Goal: Task Accomplishment & Management: Use online tool/utility

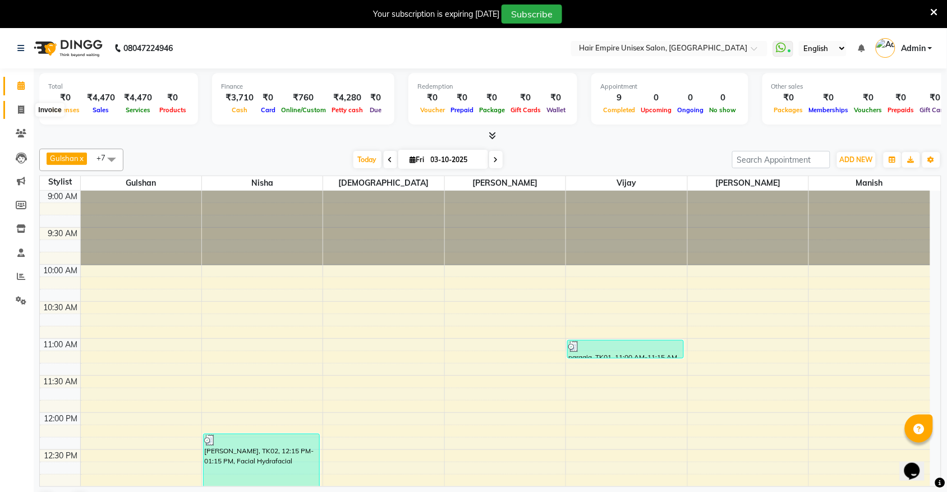
click at [21, 104] on span at bounding box center [21, 110] width 20 height 13
select select "service"
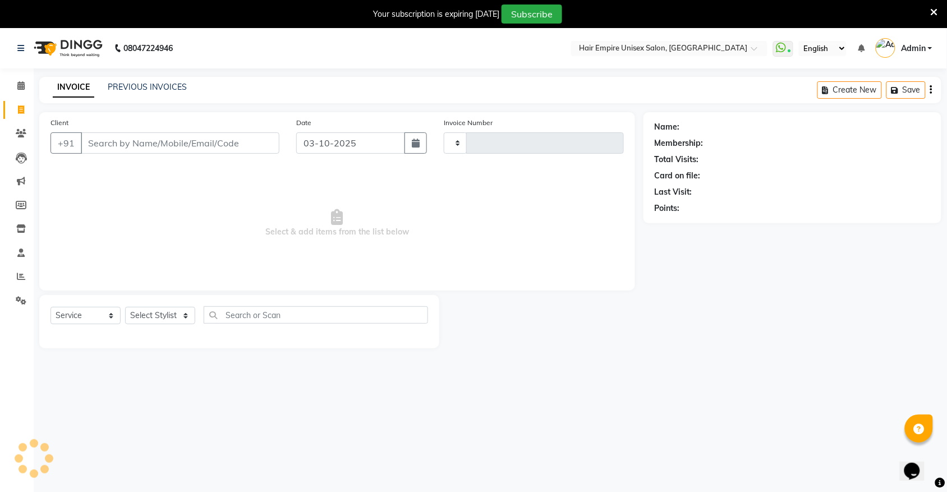
type input "2198"
select select "5055"
click at [8, 281] on link "Reports" at bounding box center [16, 277] width 27 height 19
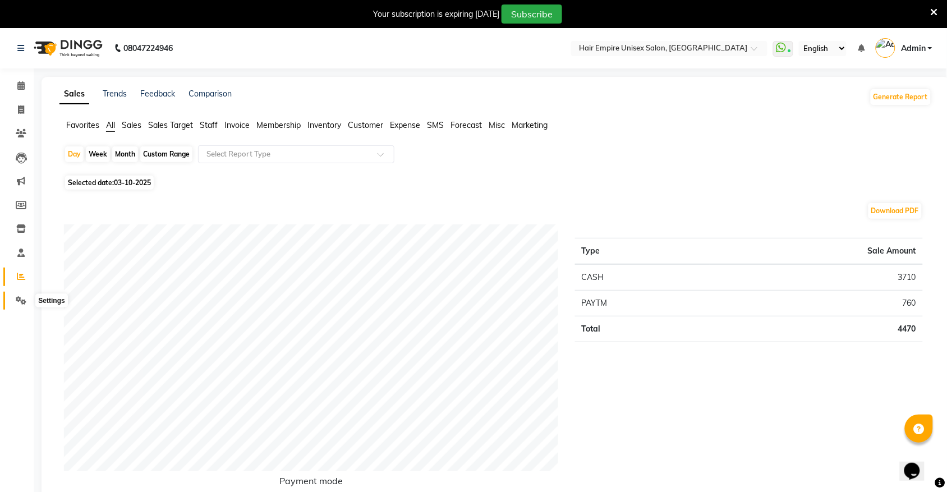
click at [22, 299] on icon at bounding box center [21, 300] width 11 height 8
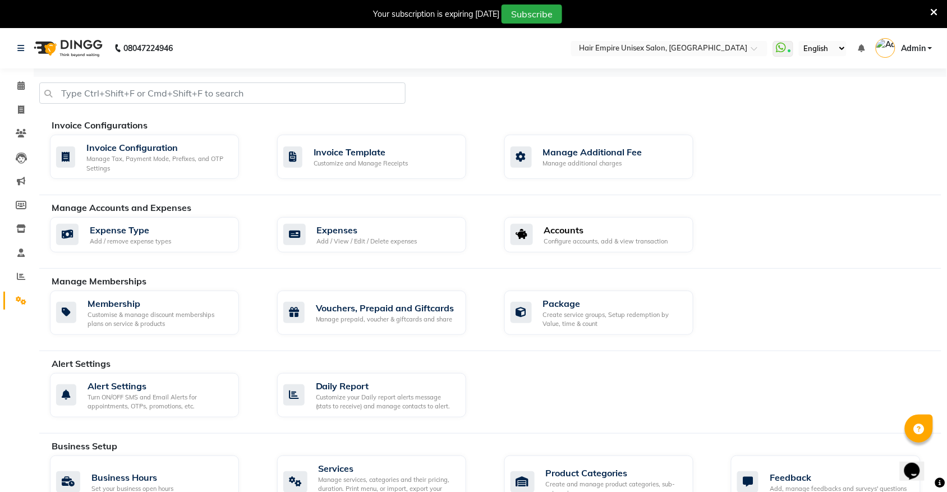
click at [601, 232] on div "Accounts" at bounding box center [606, 229] width 124 height 13
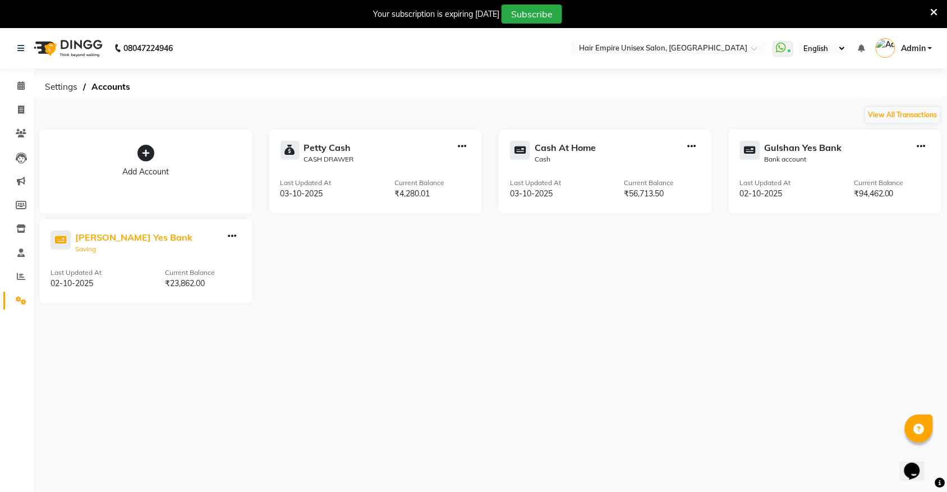
click at [105, 246] on div "Saving" at bounding box center [133, 249] width 117 height 10
select select "6132"
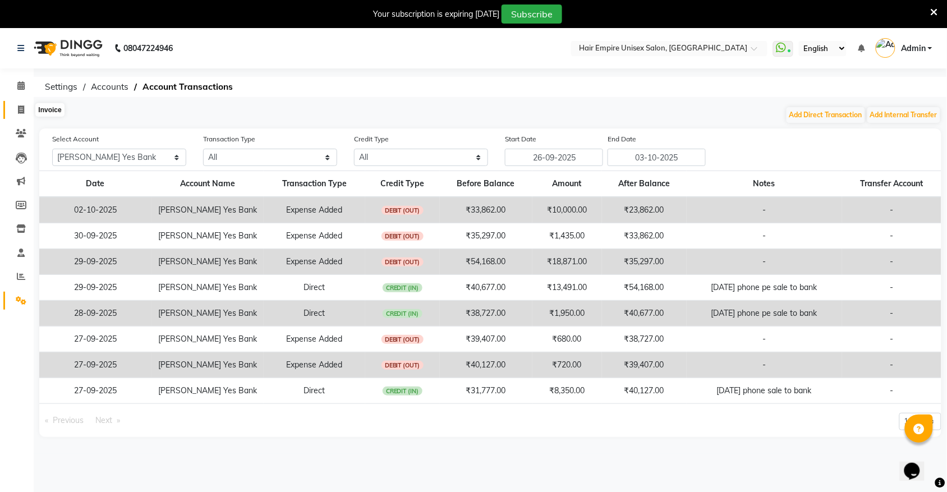
click at [19, 112] on icon at bounding box center [21, 109] width 6 height 8
select select "service"
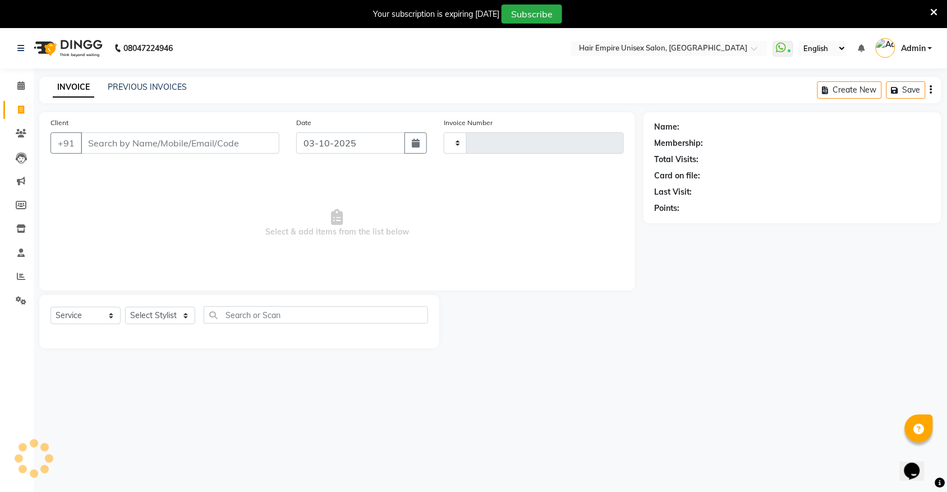
scroll to position [28, 0]
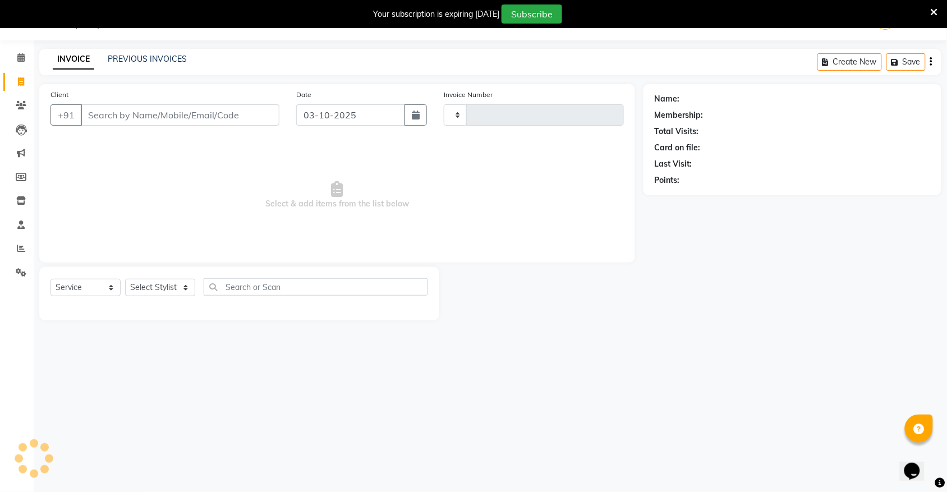
type input "2198"
select select "5055"
click at [17, 58] on icon at bounding box center [20, 57] width 7 height 8
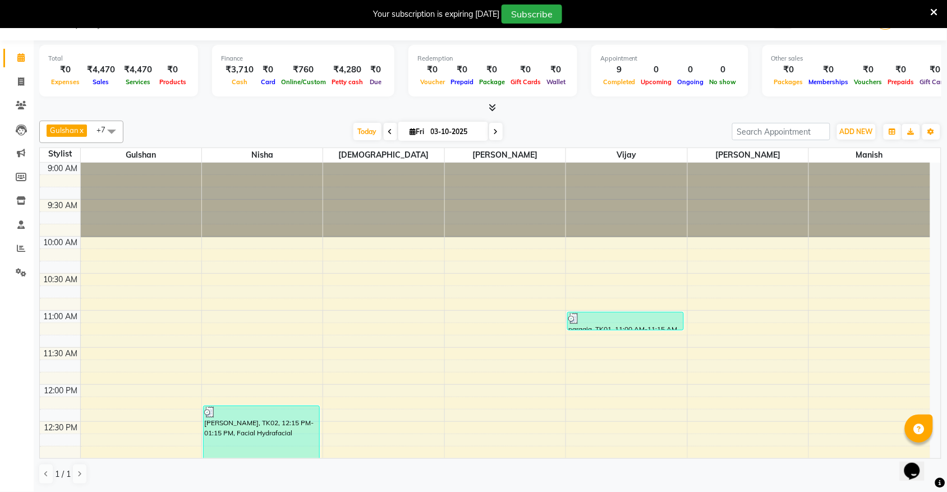
click at [489, 111] on icon at bounding box center [492, 107] width 7 height 8
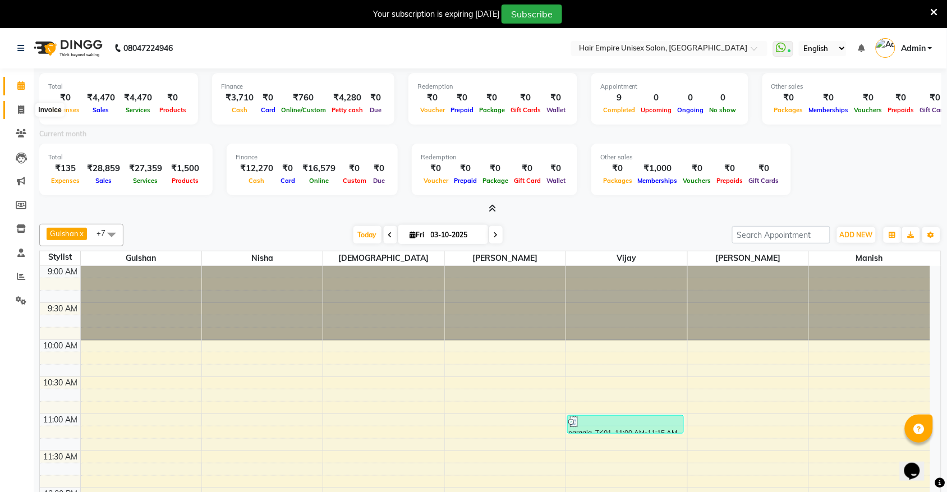
click at [24, 116] on span at bounding box center [21, 110] width 20 height 13
select select "service"
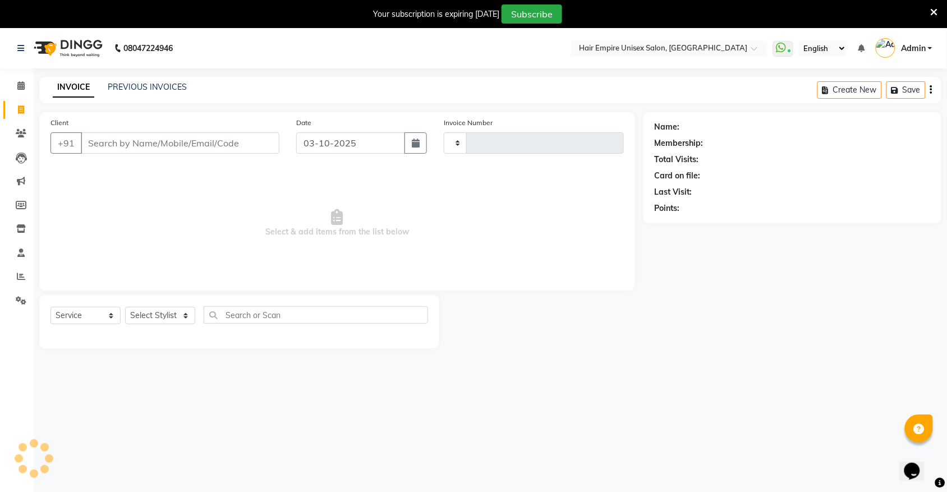
type input "2198"
select select "5055"
click at [125, 85] on link "PREVIOUS INVOICES" at bounding box center [147, 87] width 79 height 10
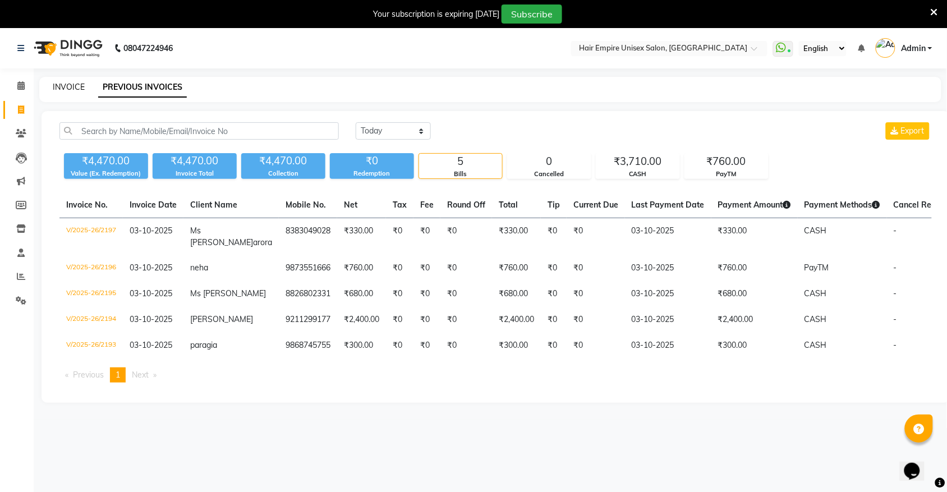
click at [77, 87] on link "INVOICE" at bounding box center [69, 87] width 32 height 10
select select "5055"
select select "service"
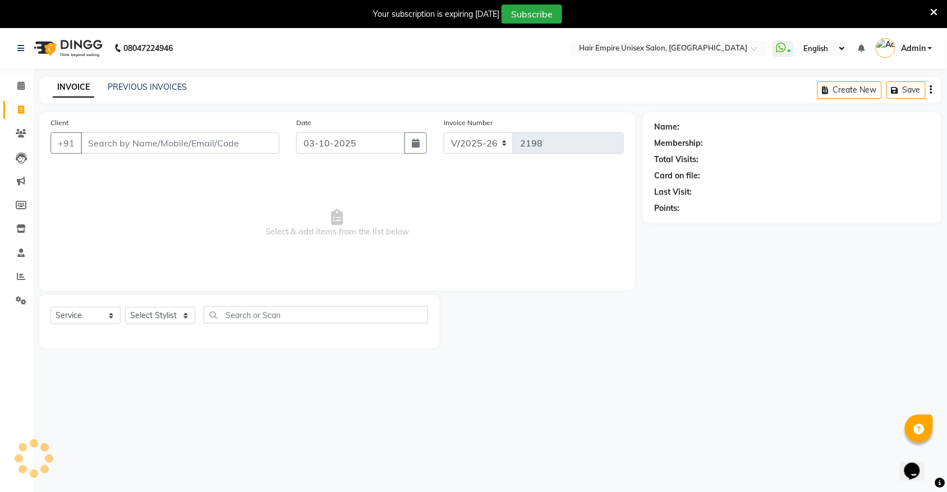
scroll to position [28, 0]
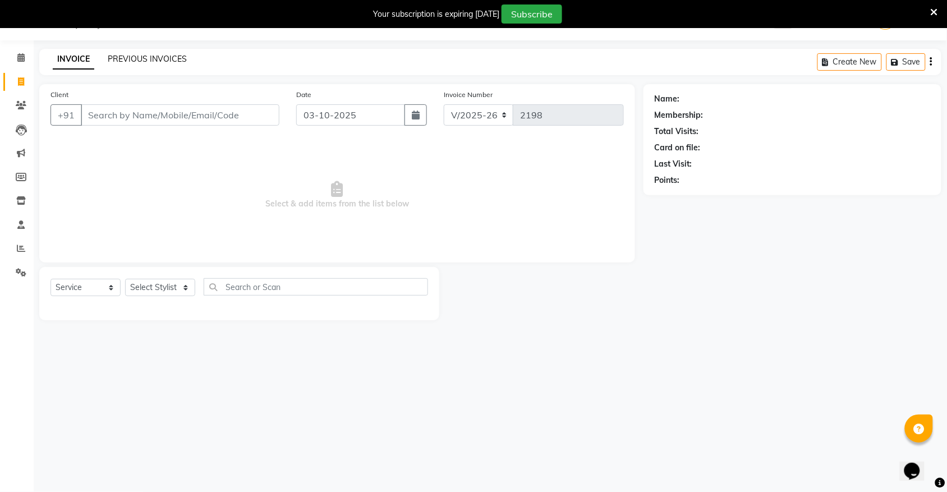
click at [146, 54] on link "PREVIOUS INVOICES" at bounding box center [147, 59] width 79 height 10
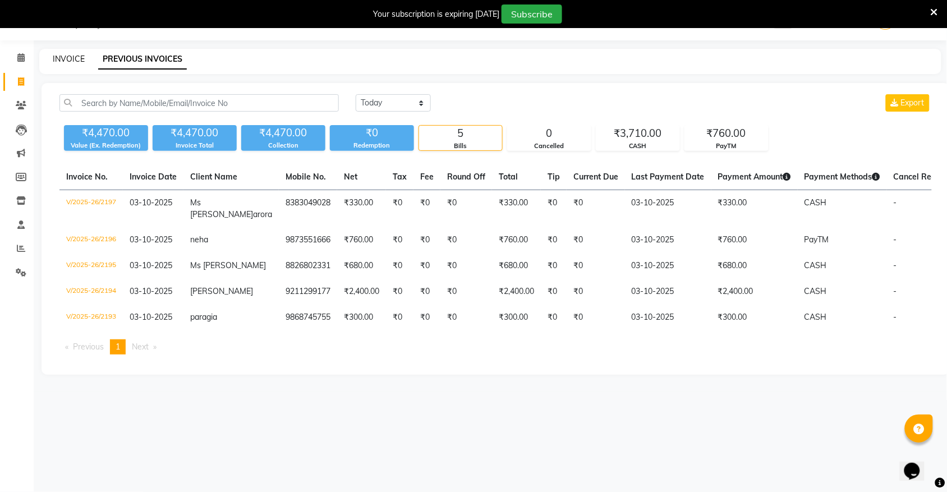
click at [75, 62] on link "INVOICE" at bounding box center [69, 59] width 32 height 10
select select "5055"
select select "service"
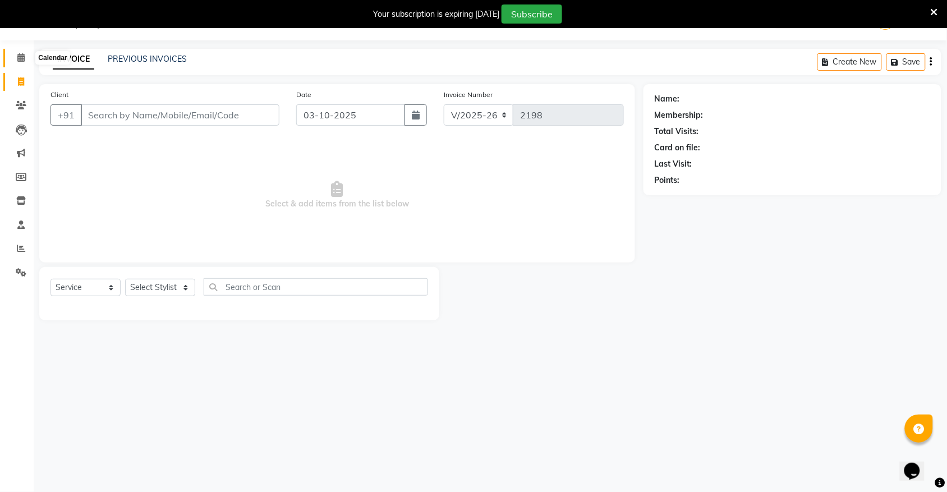
click at [23, 61] on icon at bounding box center [20, 57] width 7 height 8
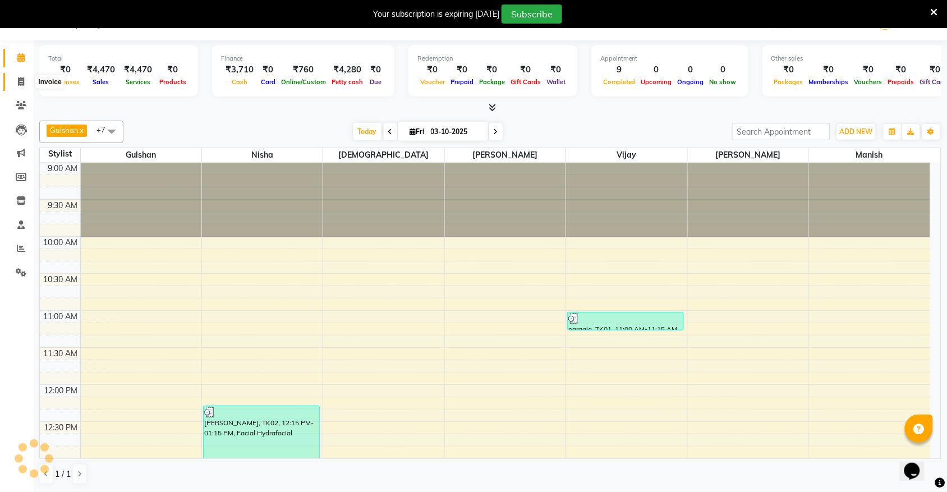
click at [23, 87] on span at bounding box center [21, 82] width 20 height 13
select select "5055"
select select "service"
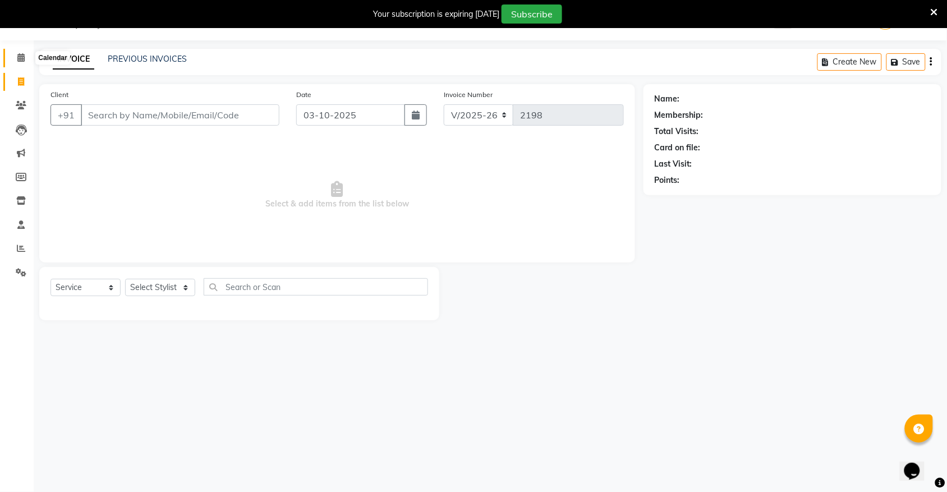
click at [17, 58] on icon at bounding box center [20, 57] width 7 height 8
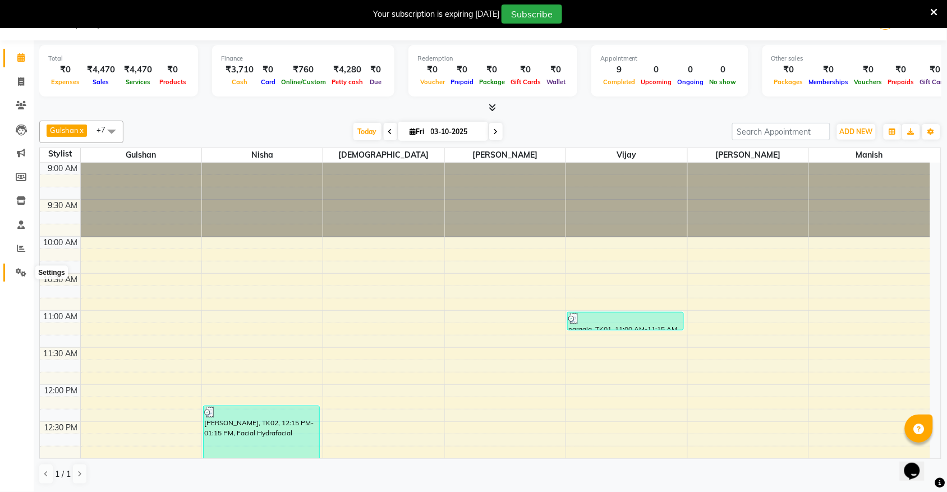
click at [23, 270] on icon at bounding box center [21, 272] width 11 height 8
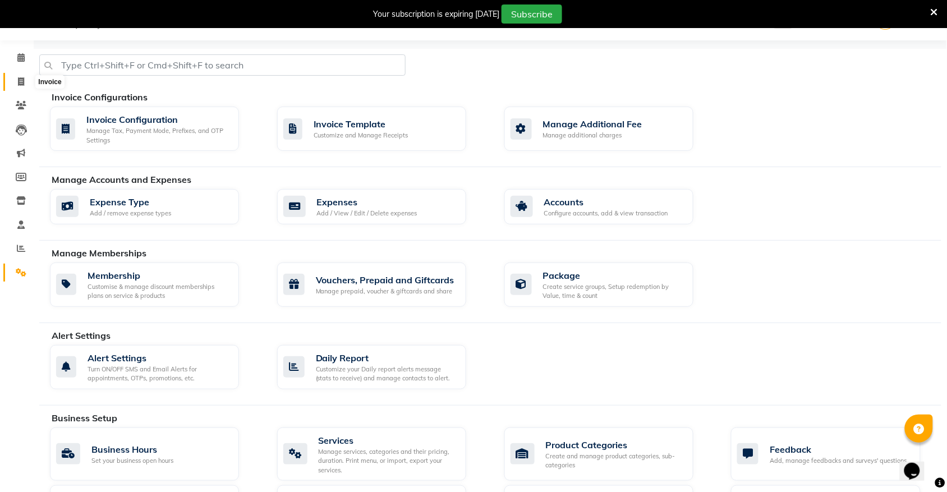
click at [15, 81] on span at bounding box center [21, 82] width 20 height 13
select select "service"
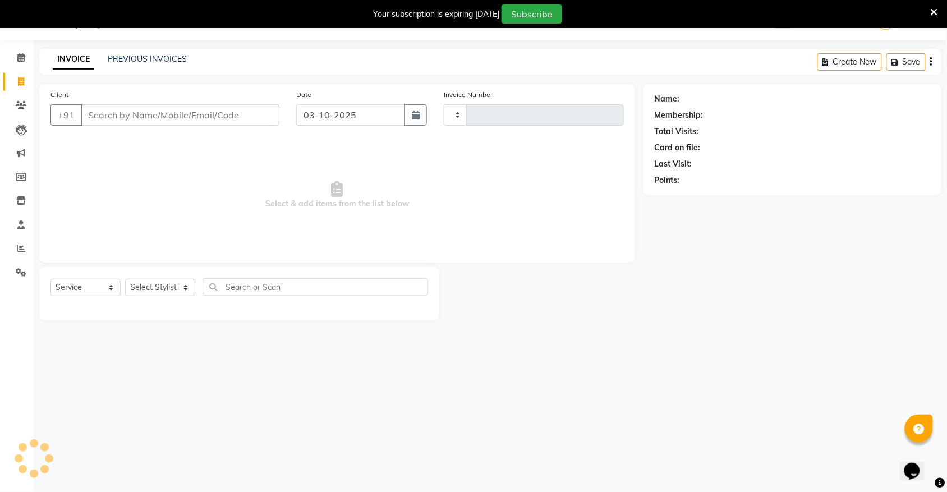
type input "2198"
select select "5055"
click at [122, 58] on link "PREVIOUS INVOICES" at bounding box center [147, 59] width 79 height 10
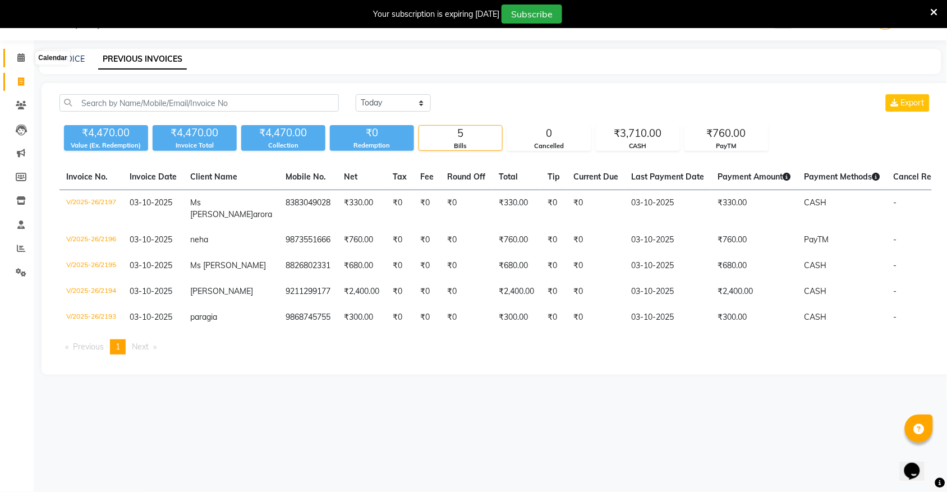
click at [14, 62] on span at bounding box center [21, 58] width 20 height 13
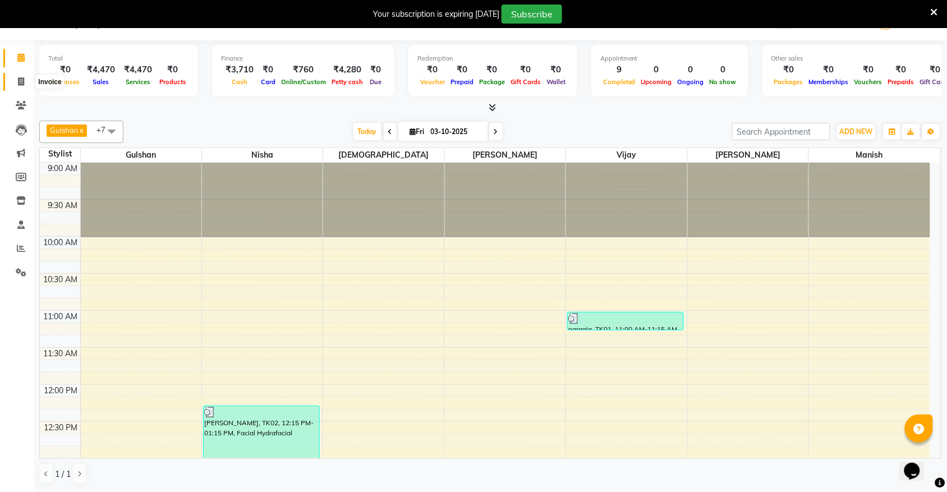
click at [23, 86] on span at bounding box center [21, 82] width 20 height 13
select select "5055"
select select "service"
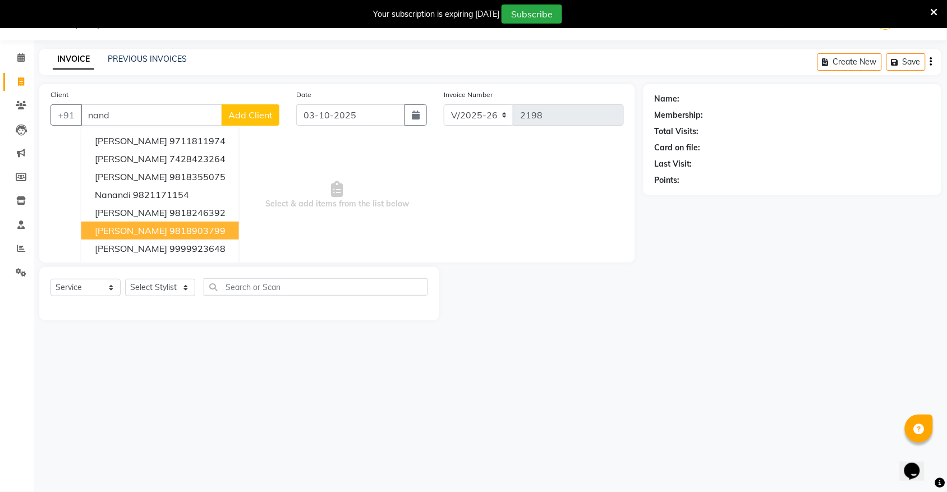
click at [223, 233] on ngb-highlight "9818903799" at bounding box center [197, 230] width 56 height 11
type input "9818903799"
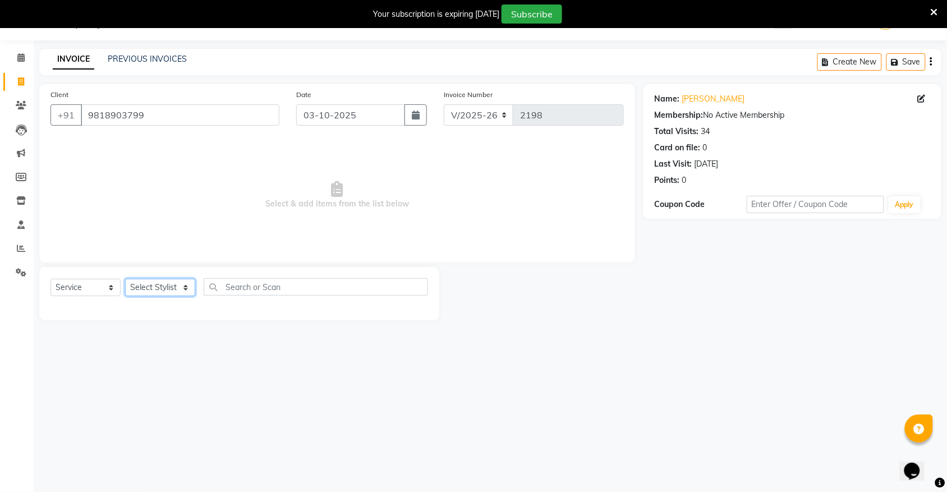
click at [150, 284] on select "Select Stylist [PERSON_NAME] [PERSON_NAME] [PERSON_NAME] Nisha [PERSON_NAME] [P…" at bounding box center [160, 287] width 70 height 17
select select "31808"
click at [125, 279] on select "Select Stylist [PERSON_NAME] [PERSON_NAME] [PERSON_NAME] Nisha [PERSON_NAME] [P…" at bounding box center [160, 287] width 70 height 17
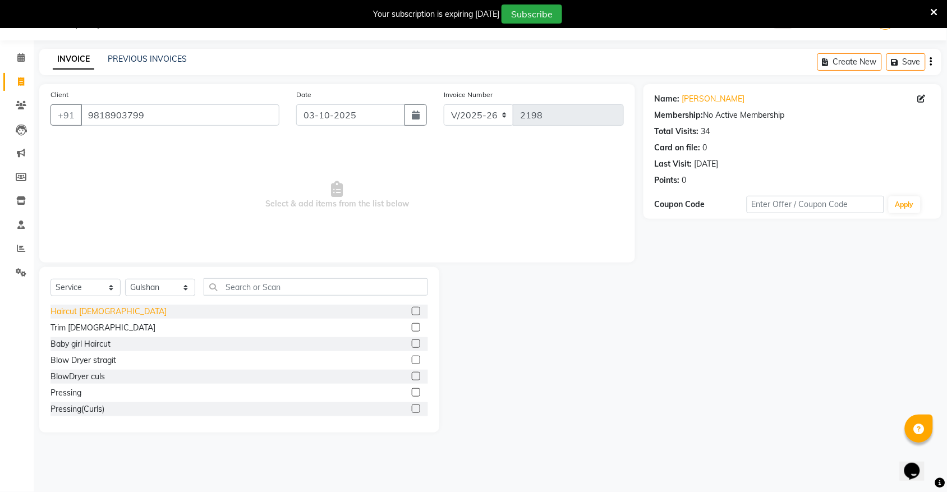
click at [91, 312] on div "Haircut [DEMOGRAPHIC_DATA]" at bounding box center [108, 312] width 116 height 12
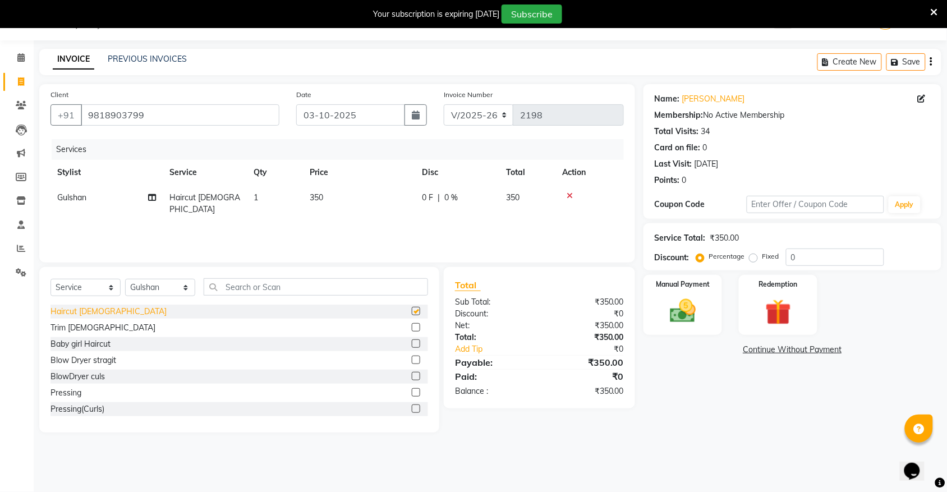
checkbox input "false"
click at [323, 203] on td "350" at bounding box center [359, 203] width 112 height 37
select select "31808"
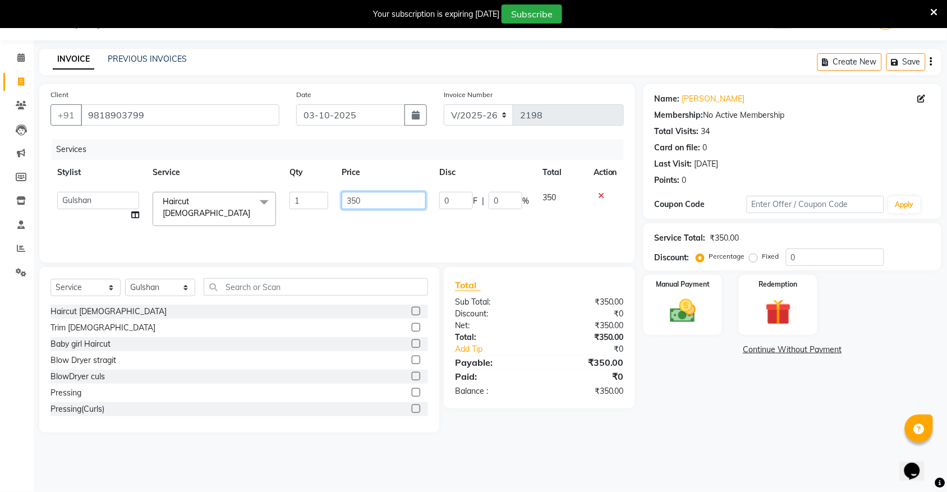
click at [371, 200] on input "350" at bounding box center [384, 200] width 84 height 17
type input "300"
click at [150, 287] on select "Select Stylist [PERSON_NAME] [PERSON_NAME] [PERSON_NAME] Nisha [PERSON_NAME] [P…" at bounding box center [160, 287] width 70 height 17
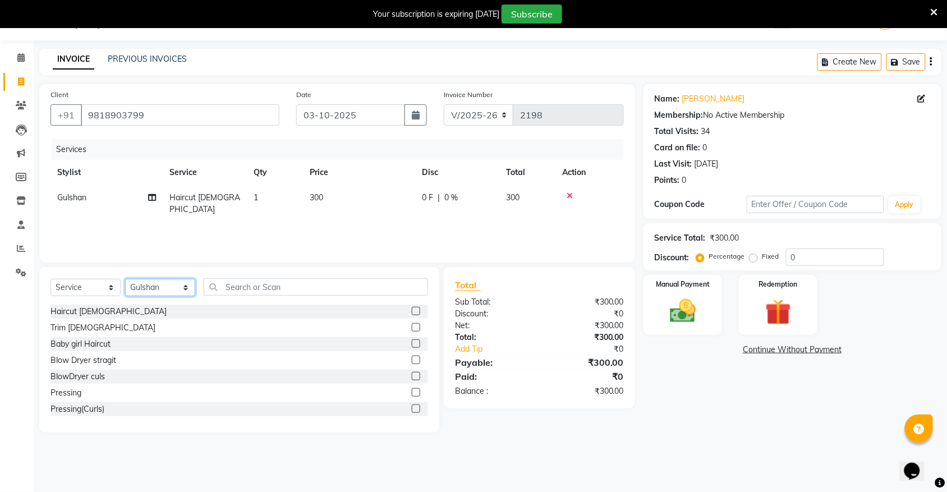
select select "31810"
click at [125, 279] on select "Select Stylist [PERSON_NAME] [PERSON_NAME] [PERSON_NAME] Nisha [PERSON_NAME] [P…" at bounding box center [160, 287] width 70 height 17
click at [306, 283] on input "text" at bounding box center [316, 286] width 224 height 17
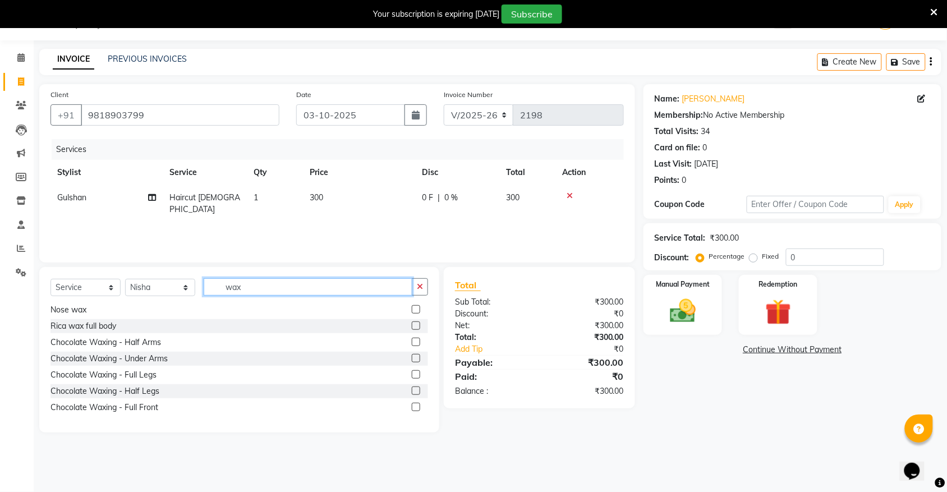
scroll to position [210, 0]
type input "wax"
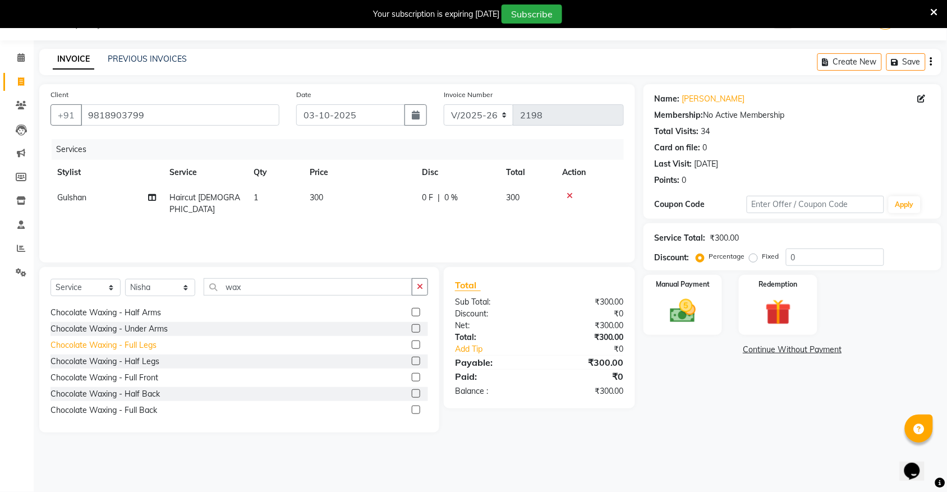
click at [132, 345] on div "Chocolate Waxing - Full Legs" at bounding box center [103, 345] width 106 height 12
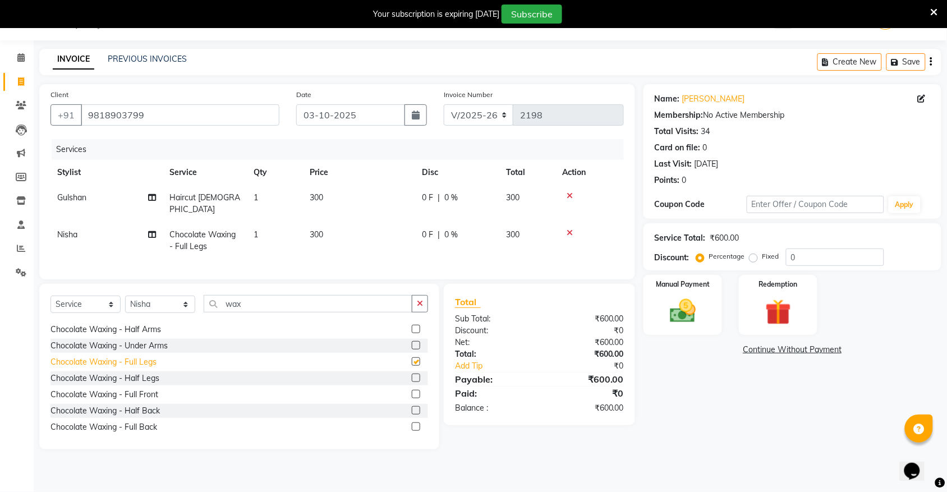
checkbox input "false"
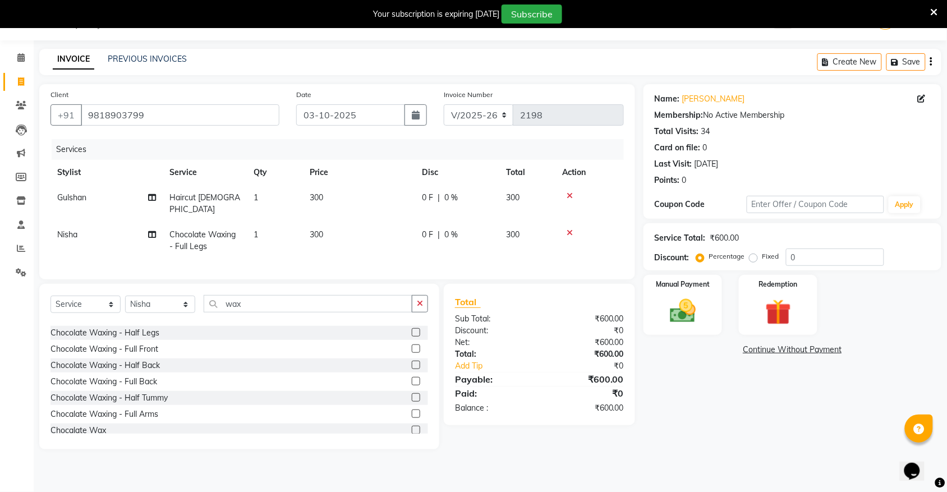
scroll to position [280, 0]
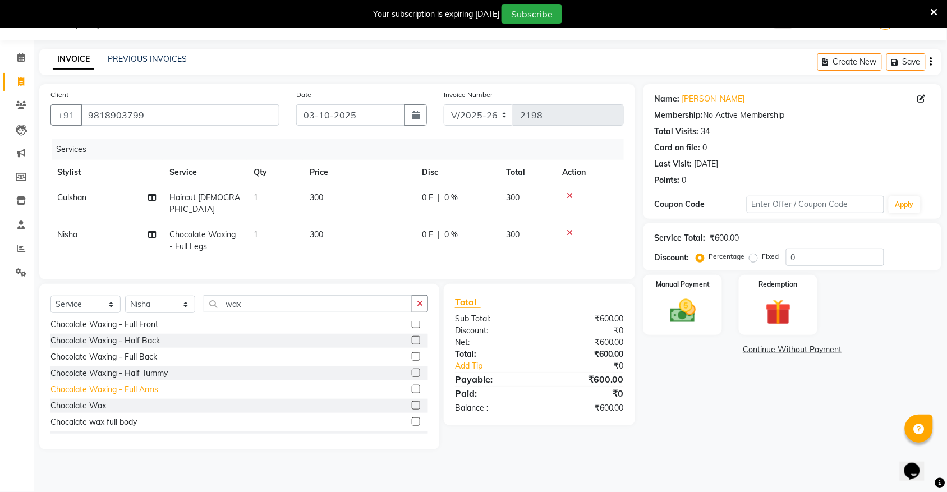
click at [139, 389] on div "Chocalate Waxing - Full Arms" at bounding box center [104, 390] width 108 height 12
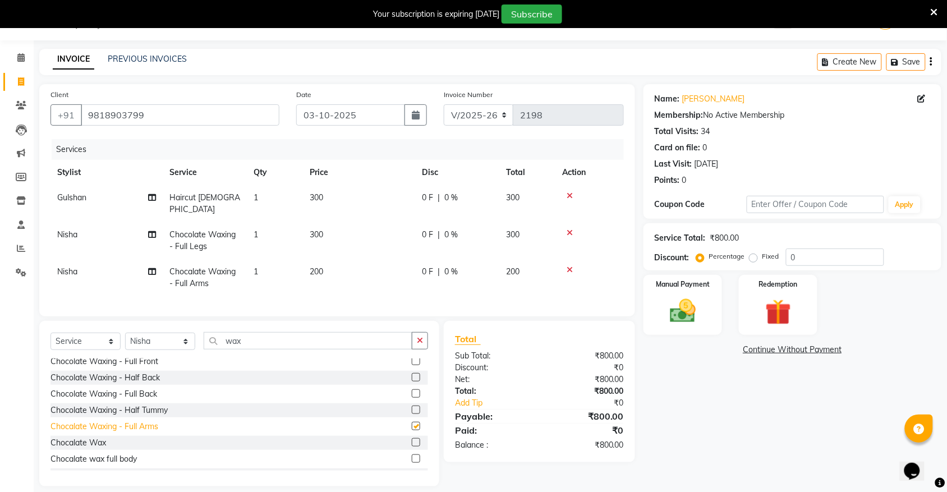
checkbox input "false"
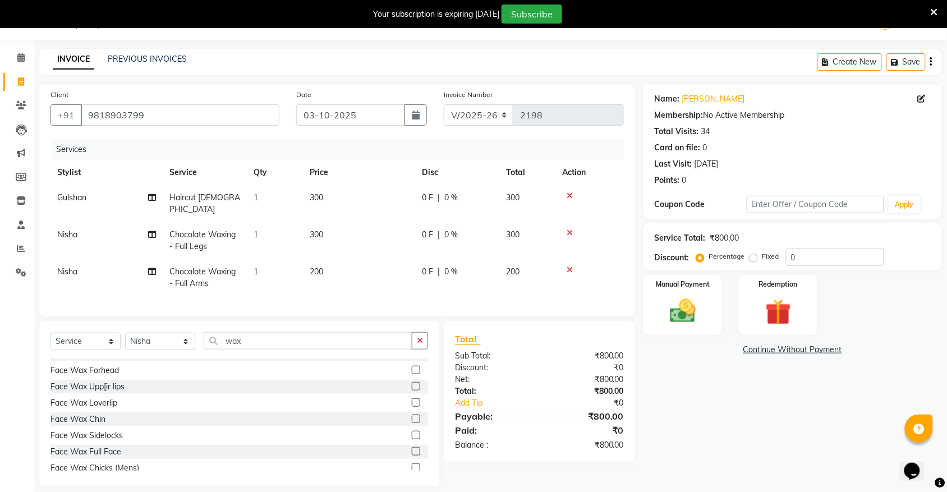
scroll to position [668, 0]
click at [96, 415] on div "Face Wax Chin" at bounding box center [77, 414] width 55 height 12
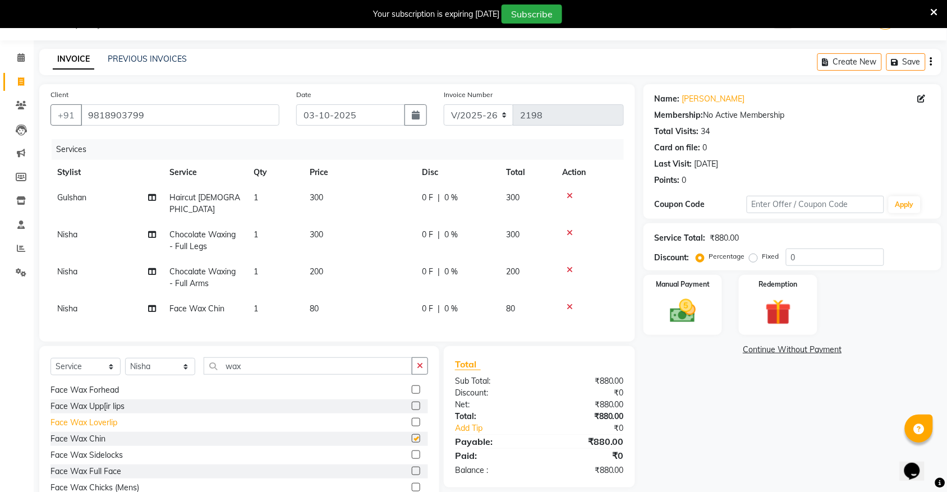
checkbox input "false"
click at [688, 315] on img at bounding box center [683, 311] width 44 height 31
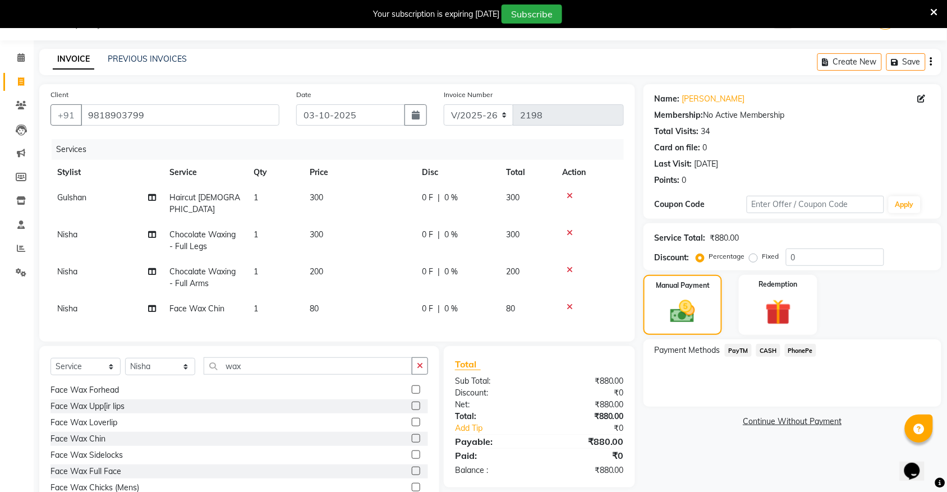
click at [772, 348] on span "CASH" at bounding box center [768, 350] width 24 height 13
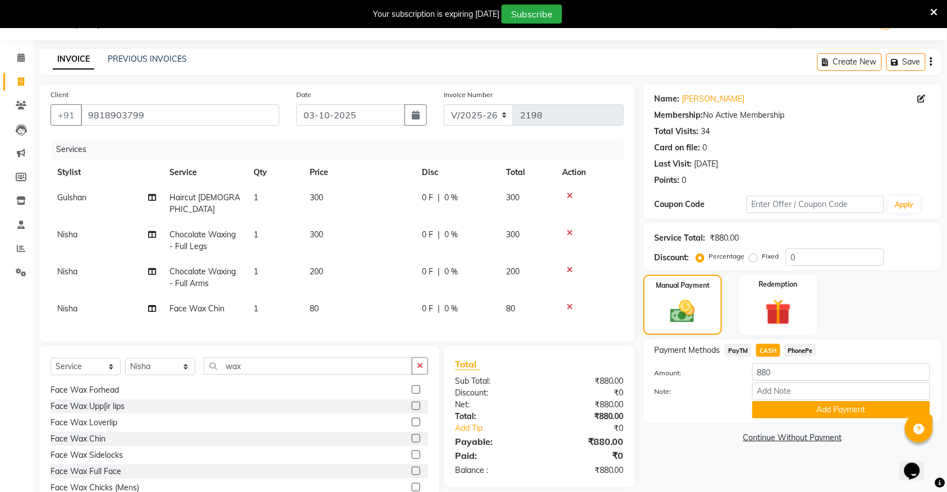
scroll to position [63, 0]
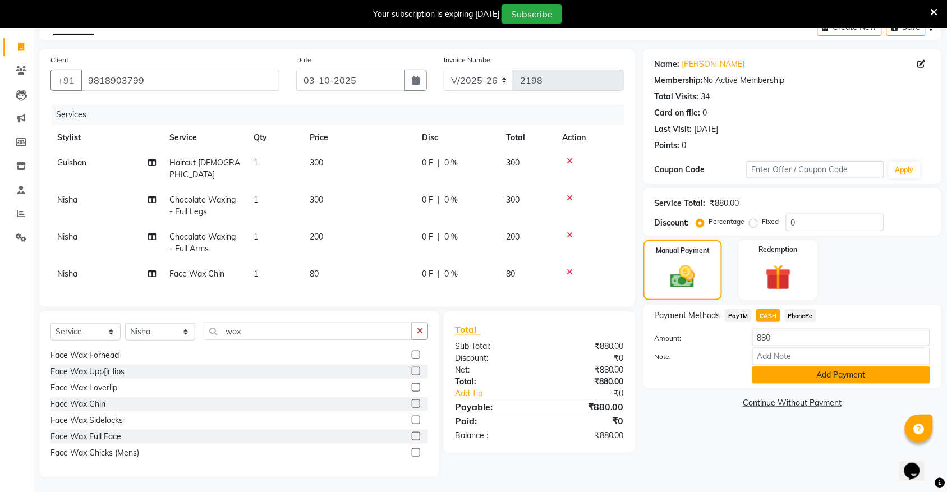
click at [770, 372] on button "Add Payment" at bounding box center [841, 374] width 178 height 17
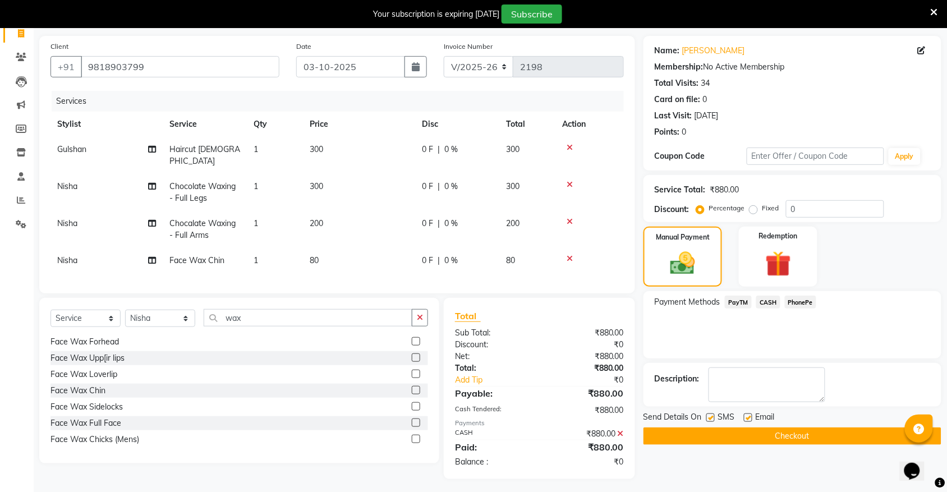
scroll to position [79, 0]
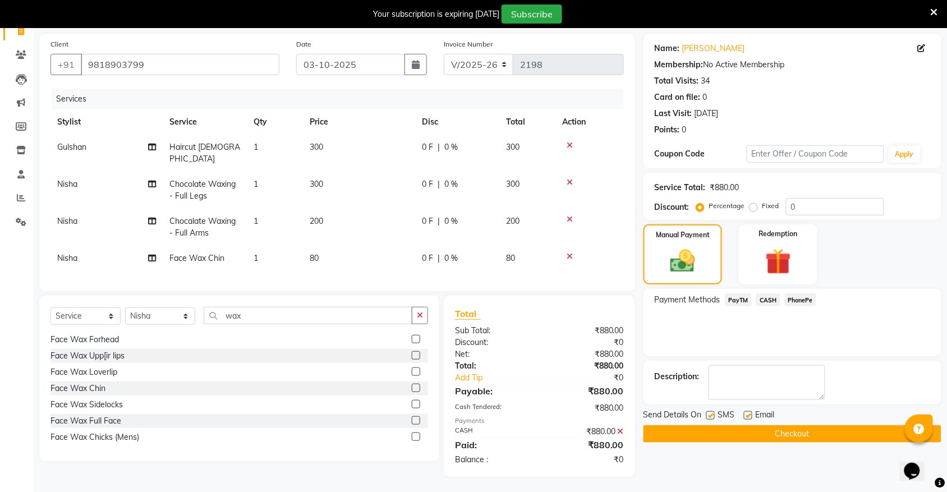
click at [714, 425] on button "Checkout" at bounding box center [792, 433] width 298 height 17
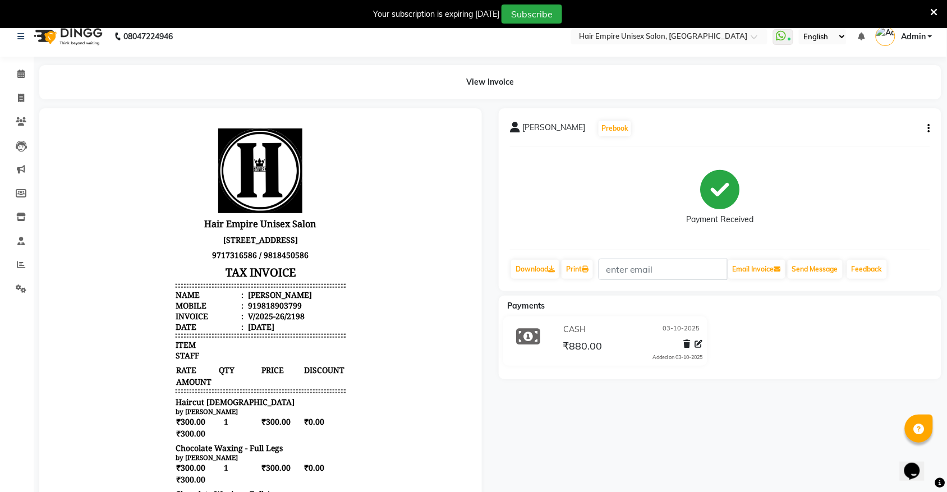
scroll to position [3, 0]
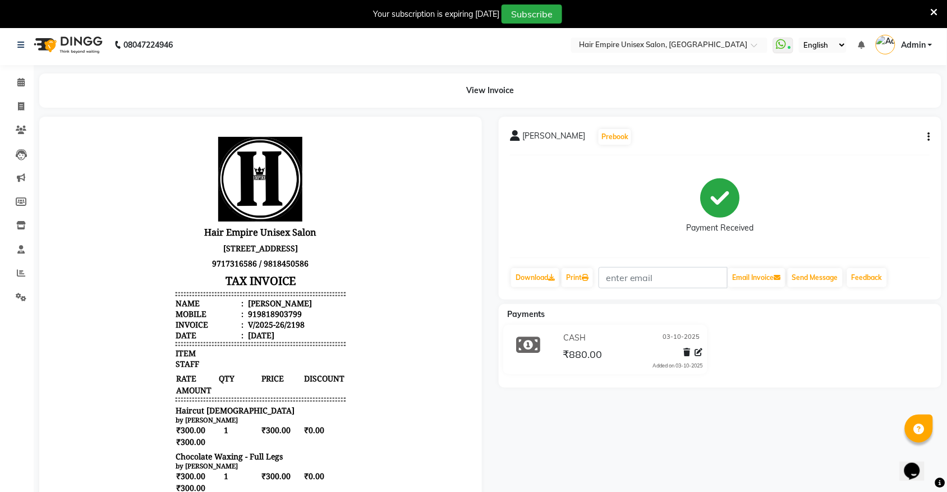
click at [928, 137] on icon "button" at bounding box center [929, 137] width 2 height 1
click at [882, 142] on div "Edit Item Staff" at bounding box center [873, 137] width 77 height 14
select select
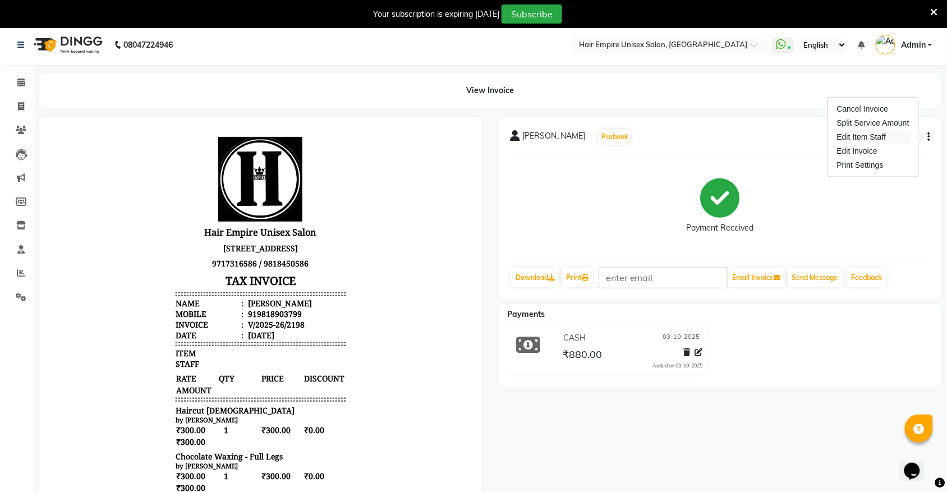
select select
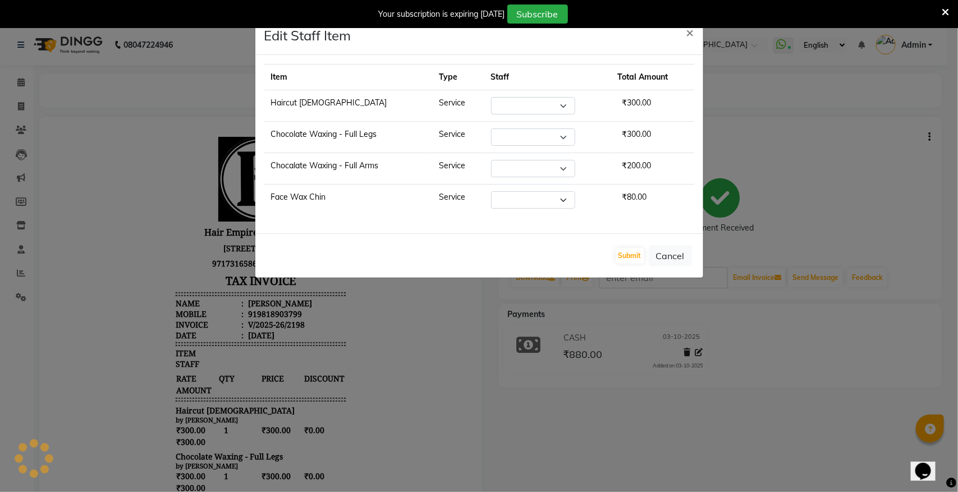
select select "31808"
select select "31810"
click at [505, 196] on select "Select [PERSON_NAME] [PERSON_NAME] Gulshan [PERSON_NAME] Nisha [PERSON_NAME] [P…" at bounding box center [527, 199] width 84 height 17
select select "46525"
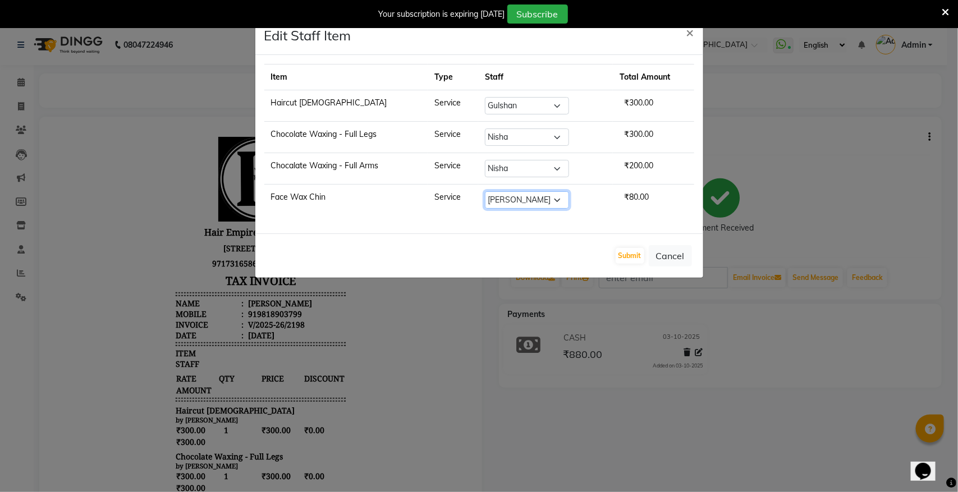
click at [485, 193] on select "Select [PERSON_NAME] [PERSON_NAME] Gulshan [PERSON_NAME] Nisha [PERSON_NAME] [P…" at bounding box center [527, 199] width 84 height 17
click at [632, 250] on button "Submit" at bounding box center [629, 256] width 29 height 16
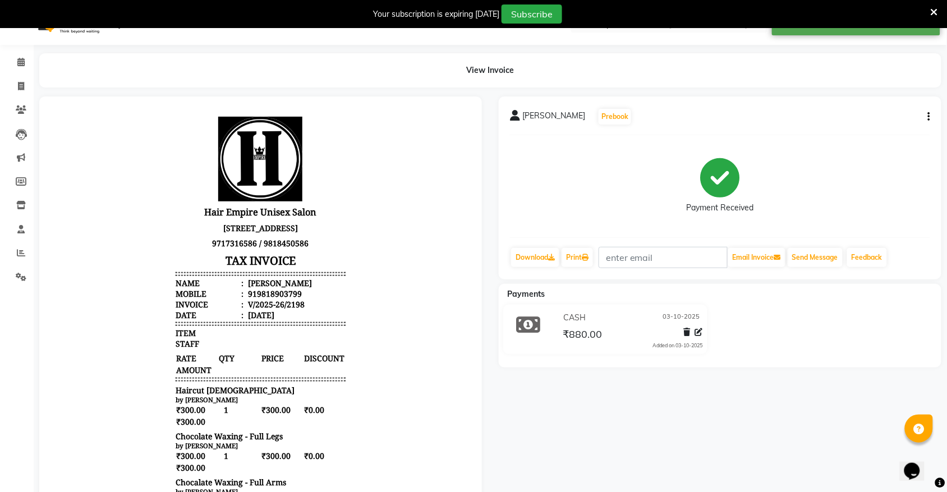
scroll to position [0, 0]
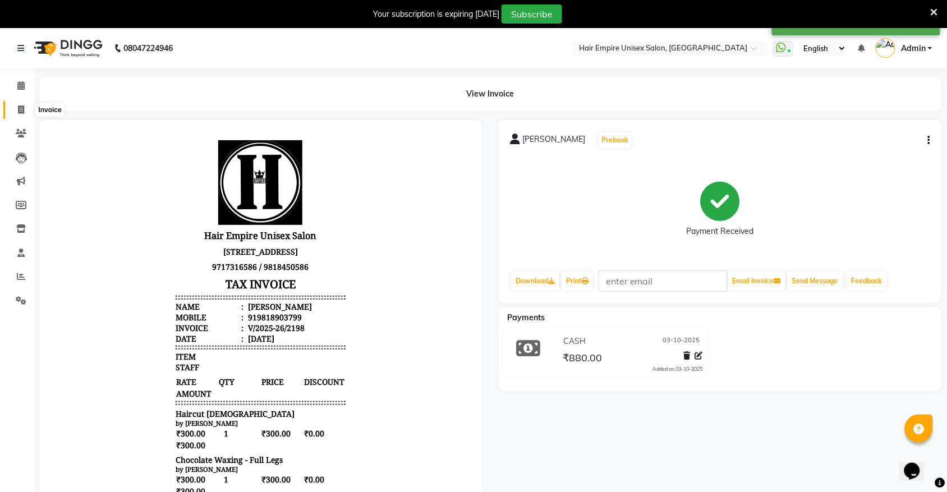
click at [21, 111] on icon at bounding box center [21, 109] width 6 height 8
select select "5055"
select select "service"
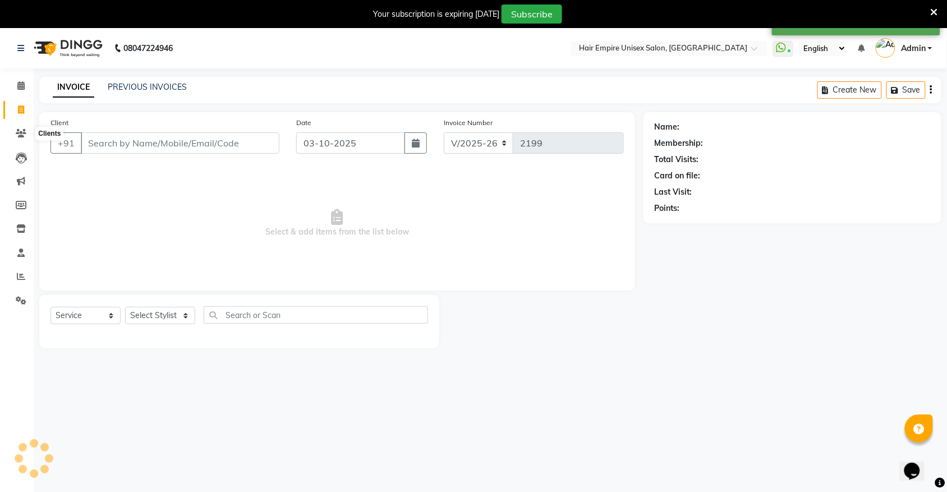
scroll to position [28, 0]
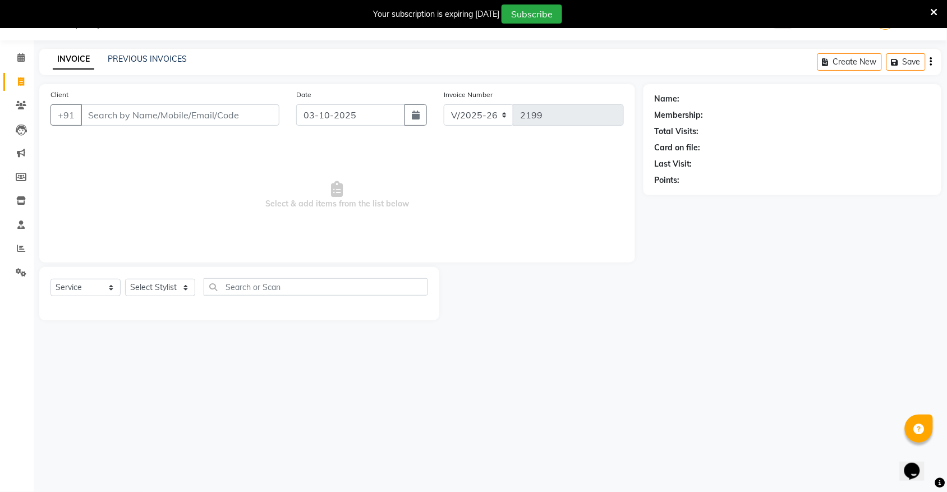
click at [119, 117] on input "Client" at bounding box center [180, 114] width 199 height 21
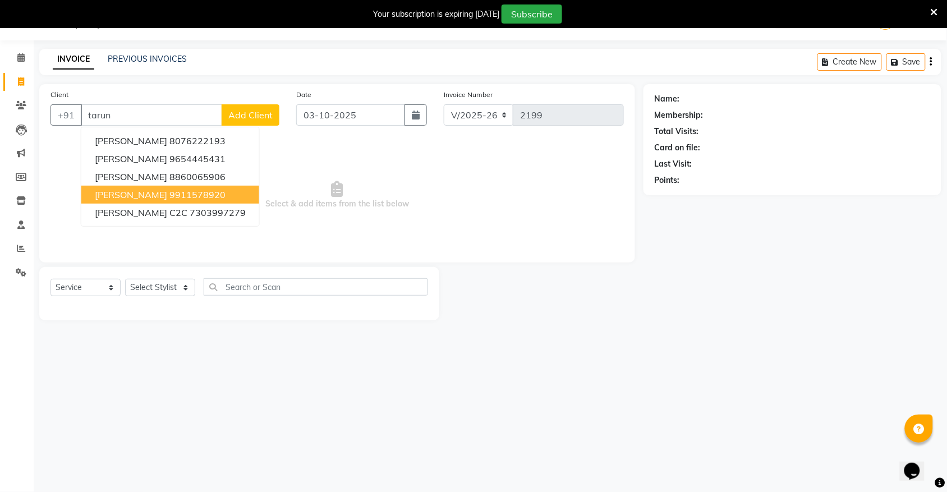
click at [169, 190] on ngb-highlight "9911578920" at bounding box center [197, 194] width 56 height 11
type input "9911578920"
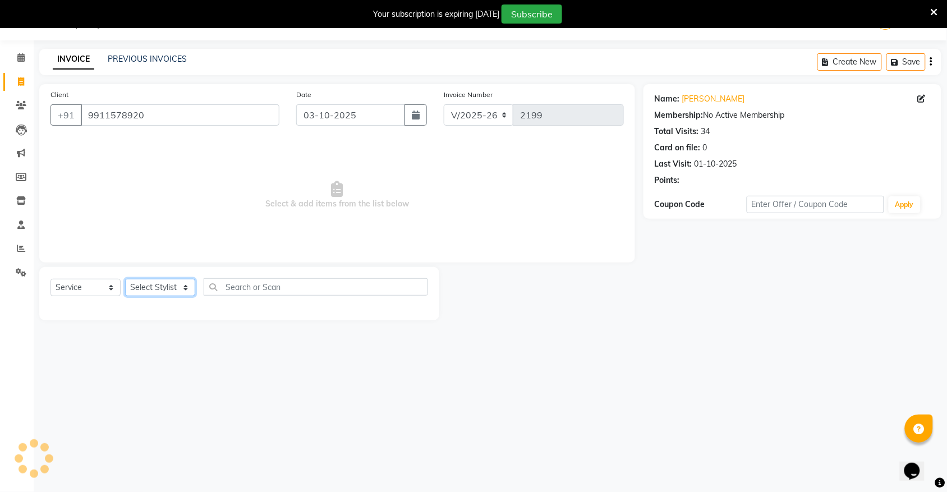
click at [159, 289] on select "Select Stylist [PERSON_NAME] [PERSON_NAME] [PERSON_NAME] Nisha [PERSON_NAME] [P…" at bounding box center [160, 287] width 70 height 17
select select "31808"
click at [125, 279] on select "Select Stylist [PERSON_NAME] [PERSON_NAME] [PERSON_NAME] Nisha [PERSON_NAME] [P…" at bounding box center [160, 287] width 70 height 17
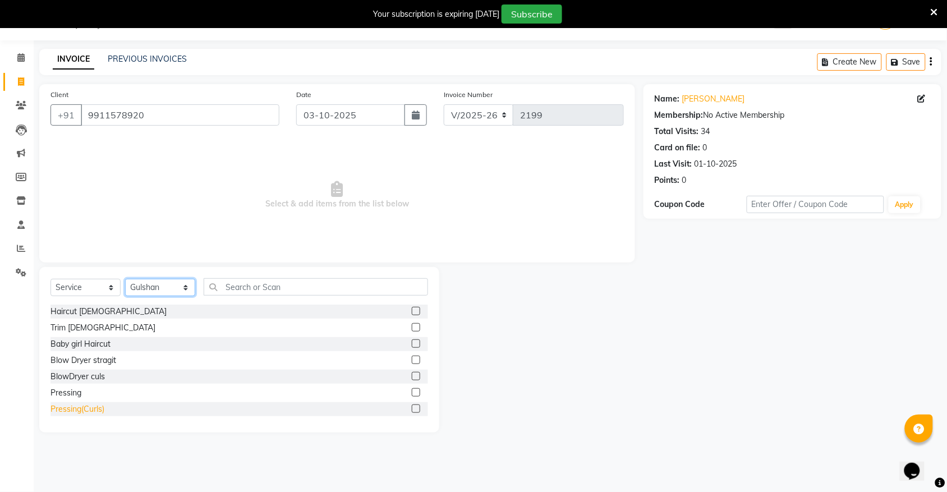
scroll to position [140, 0]
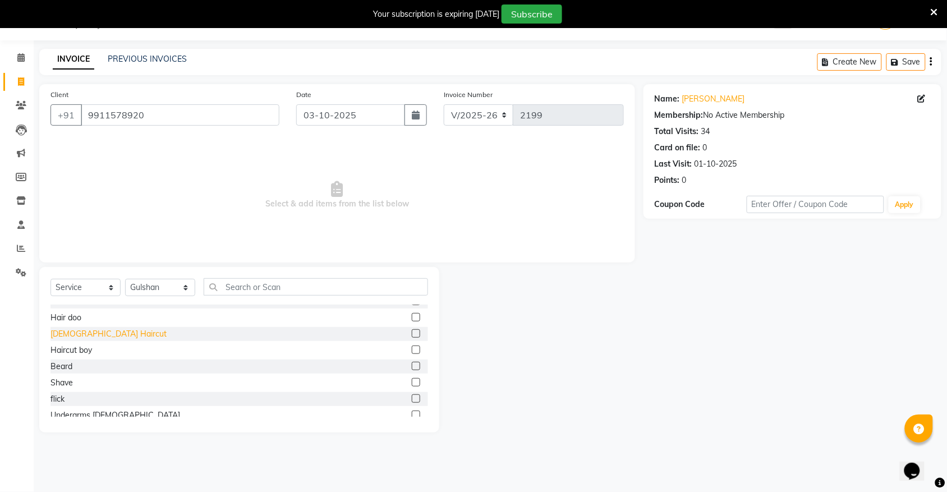
click at [67, 332] on div "[DEMOGRAPHIC_DATA] Haircut" at bounding box center [108, 334] width 116 height 12
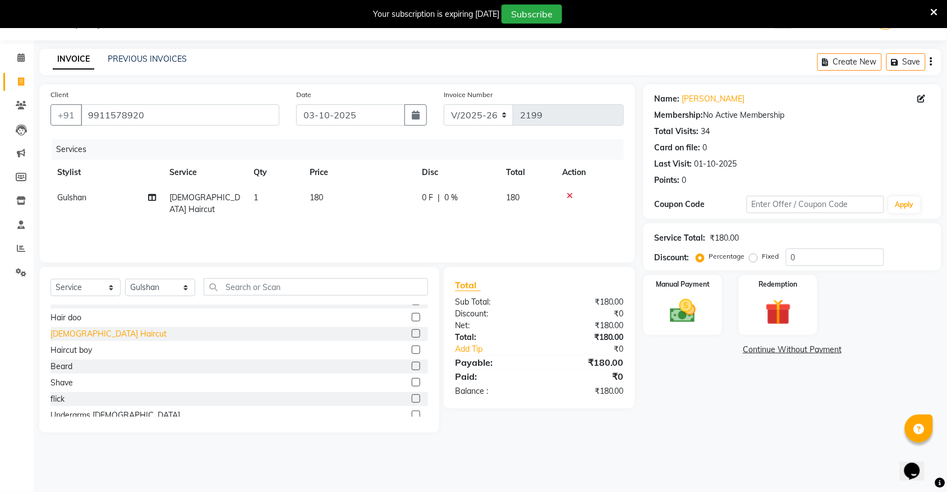
click at [70, 332] on div "[DEMOGRAPHIC_DATA] Haircut" at bounding box center [108, 334] width 116 height 12
checkbox input "false"
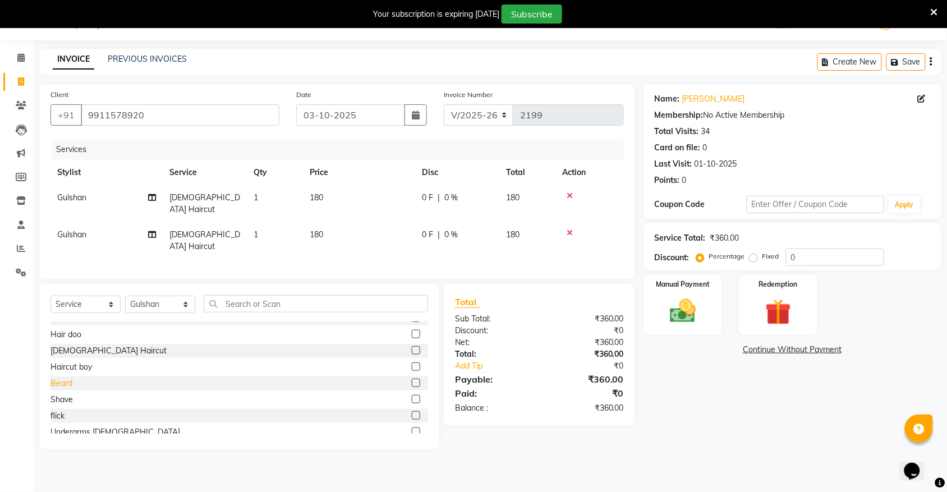
click at [61, 378] on div "Beard" at bounding box center [61, 384] width 22 height 12
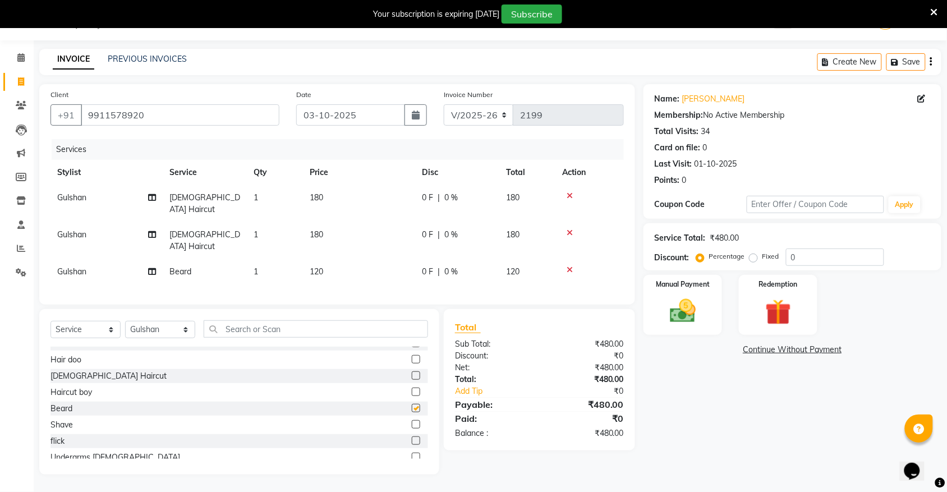
checkbox input "false"
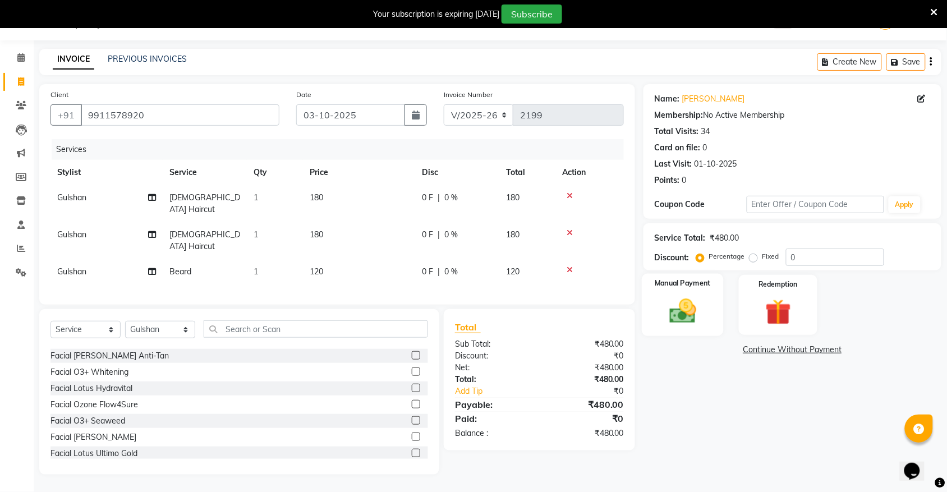
click at [711, 312] on div "Manual Payment" at bounding box center [683, 305] width 82 height 63
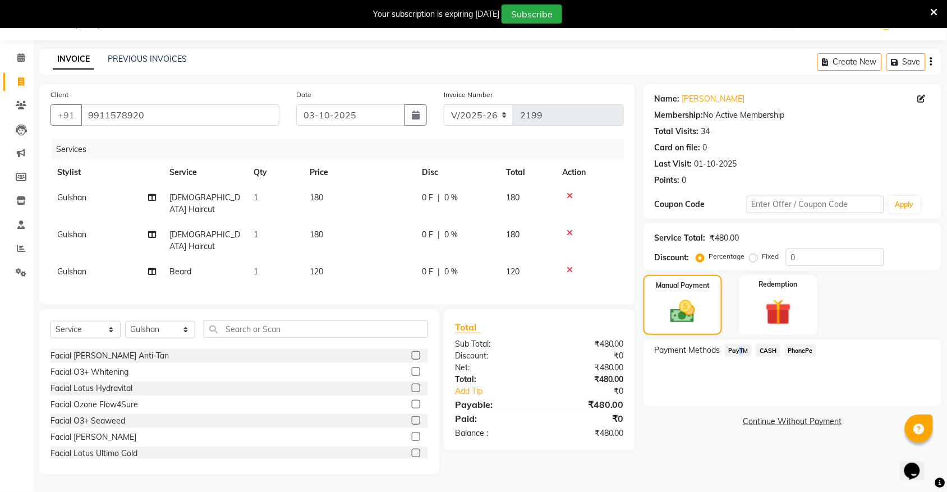
click at [739, 349] on span "PayTM" at bounding box center [738, 350] width 27 height 13
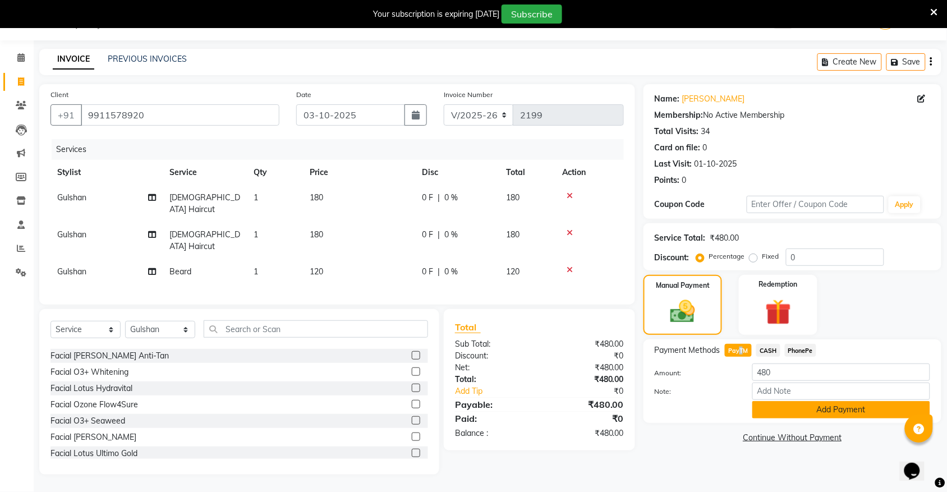
click at [827, 405] on button "Add Payment" at bounding box center [841, 409] width 178 height 17
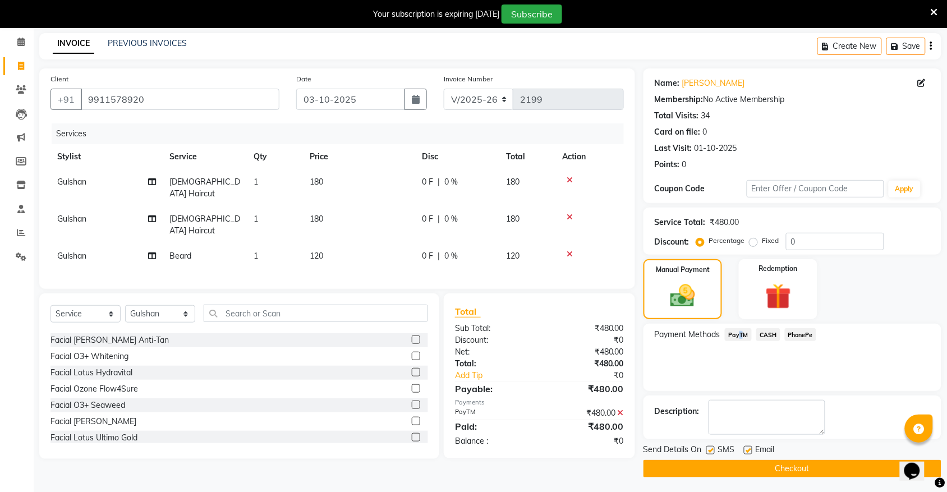
scroll to position [46, 0]
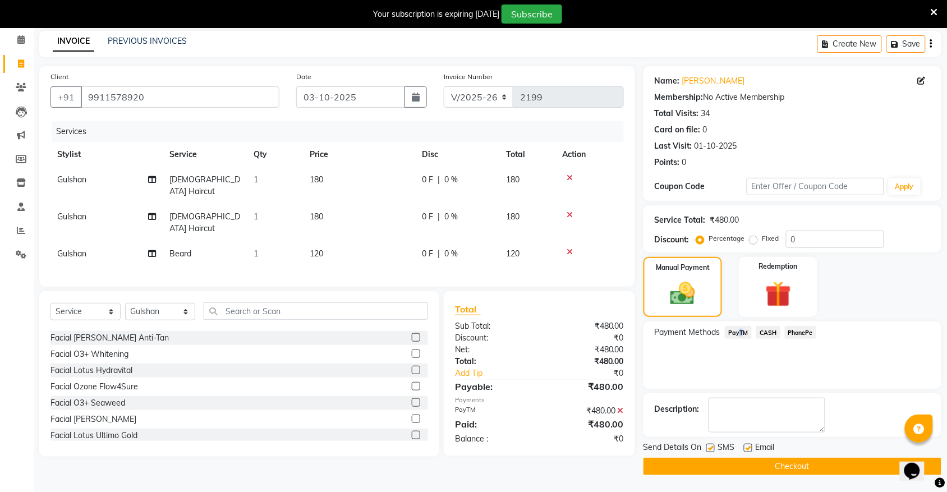
click at [798, 460] on button "Checkout" at bounding box center [792, 466] width 298 height 17
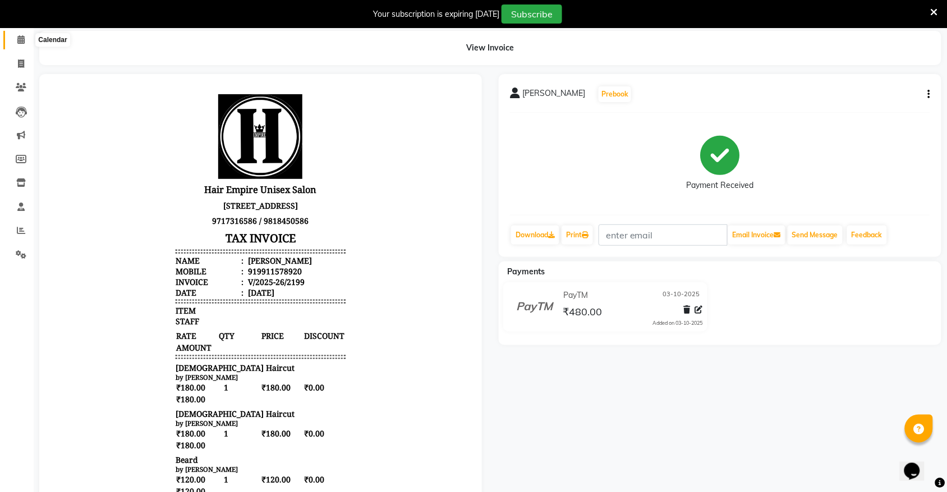
click at [21, 39] on icon at bounding box center [20, 39] width 7 height 8
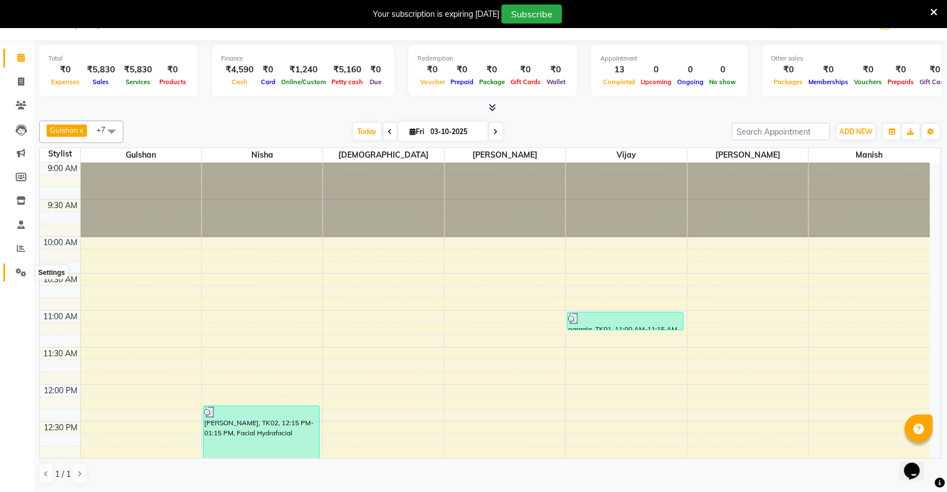
click at [18, 272] on icon at bounding box center [21, 272] width 11 height 8
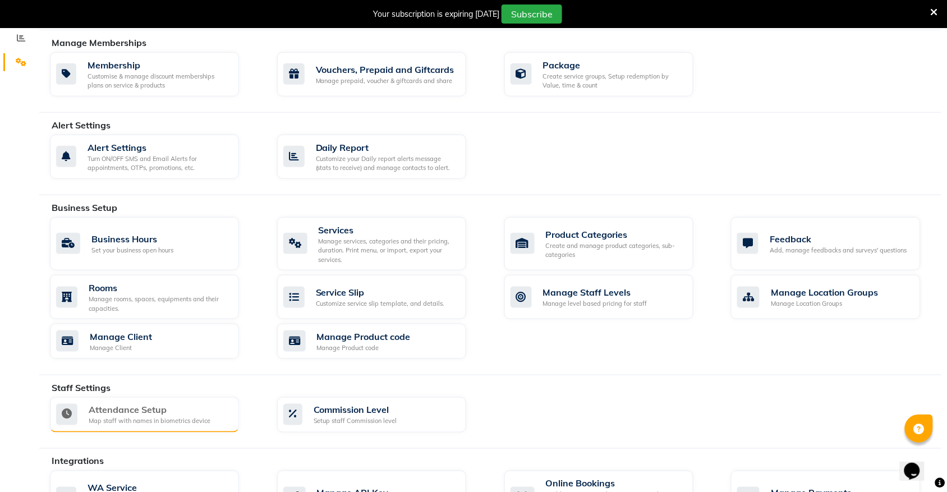
scroll to position [411, 0]
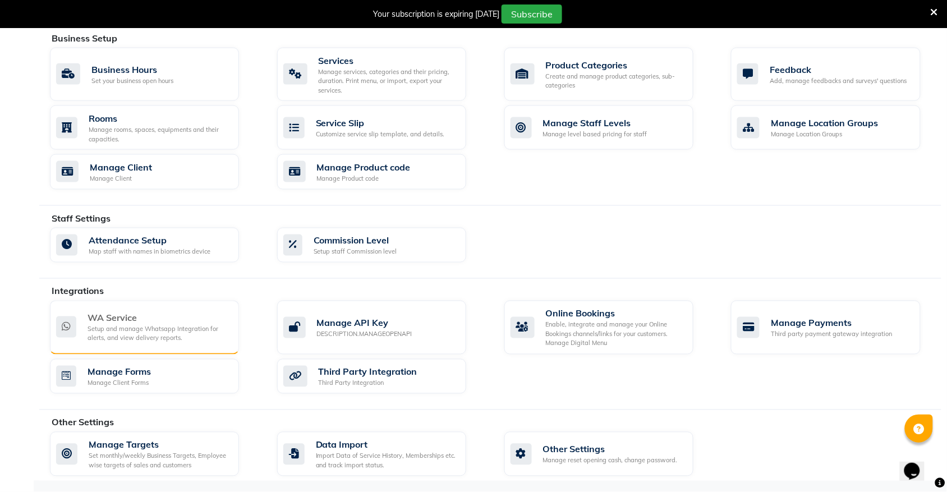
click at [134, 339] on div "Setup and manage Whatsapp Integration for alerts, and view delivery reports." at bounding box center [159, 334] width 142 height 19
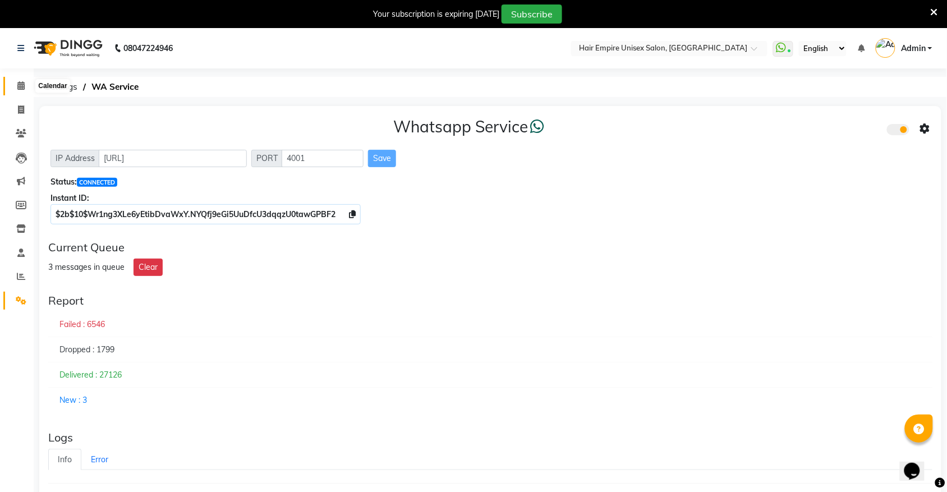
click at [17, 89] on icon at bounding box center [20, 85] width 7 height 8
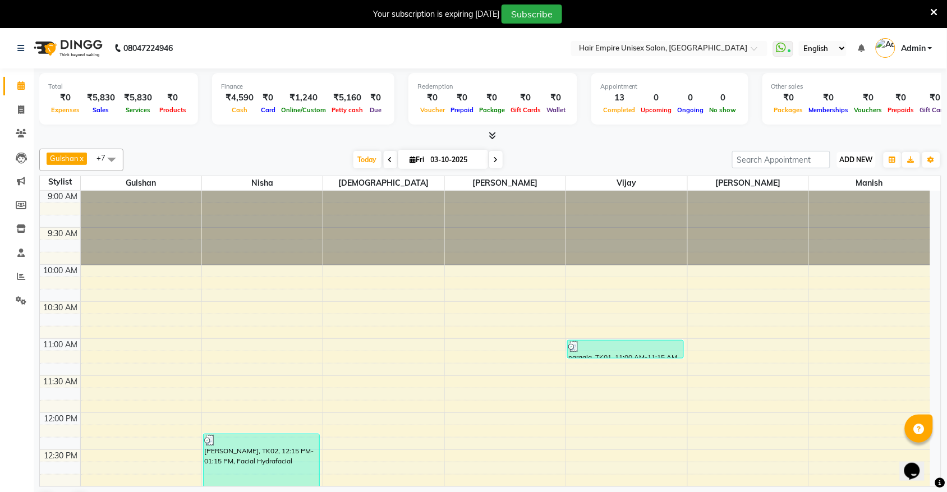
click at [846, 161] on span "ADD NEW" at bounding box center [856, 159] width 33 height 8
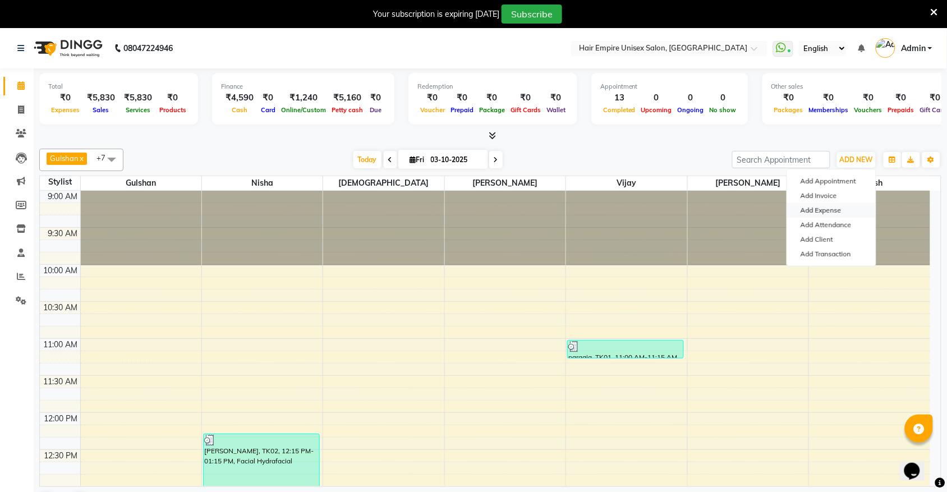
click at [841, 208] on link "Add Expense" at bounding box center [831, 210] width 89 height 15
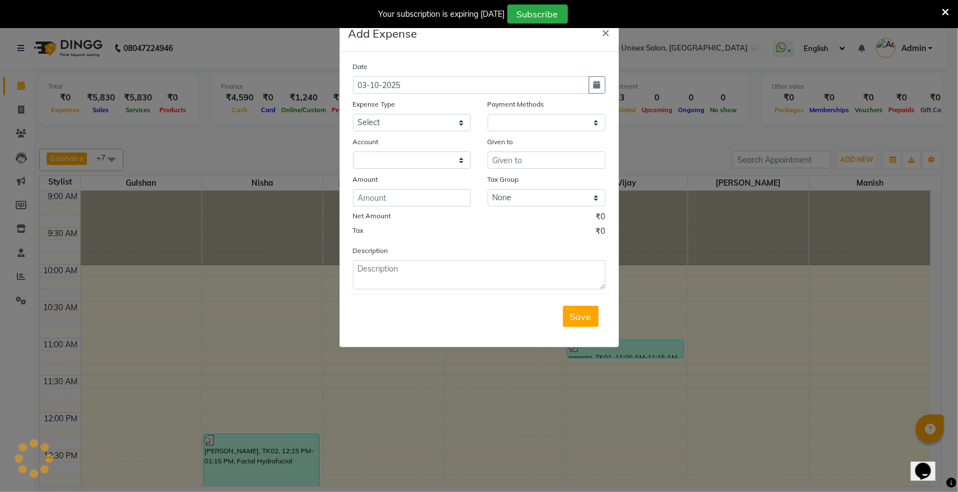
select select "1"
select select "3957"
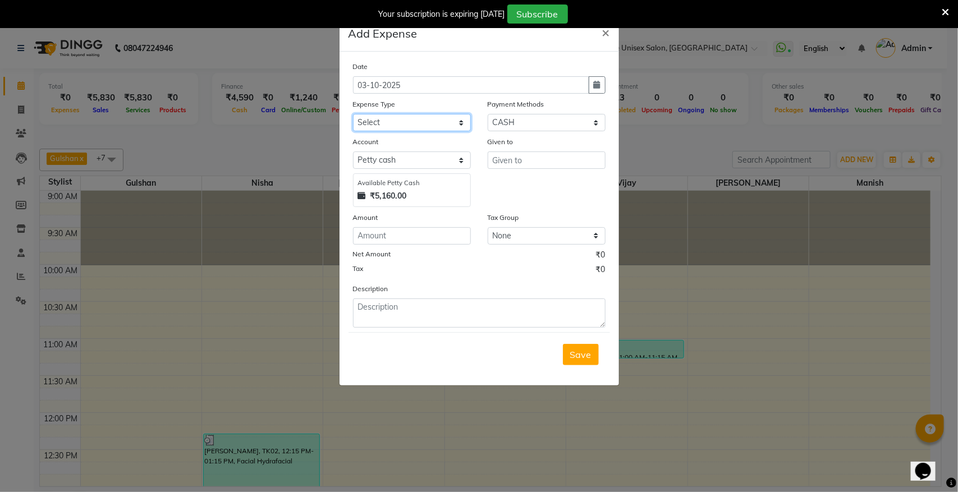
click at [416, 127] on select "Select Advance Salary Bank charges Cash transfer to bank donation Electricity B…" at bounding box center [412, 122] width 118 height 17
select select "8831"
click at [353, 114] on select "Select Advance Salary Bank charges Cash transfer to bank donation Electricity B…" at bounding box center [412, 122] width 118 height 17
click at [582, 156] on input "text" at bounding box center [546, 159] width 118 height 17
type input "milk"
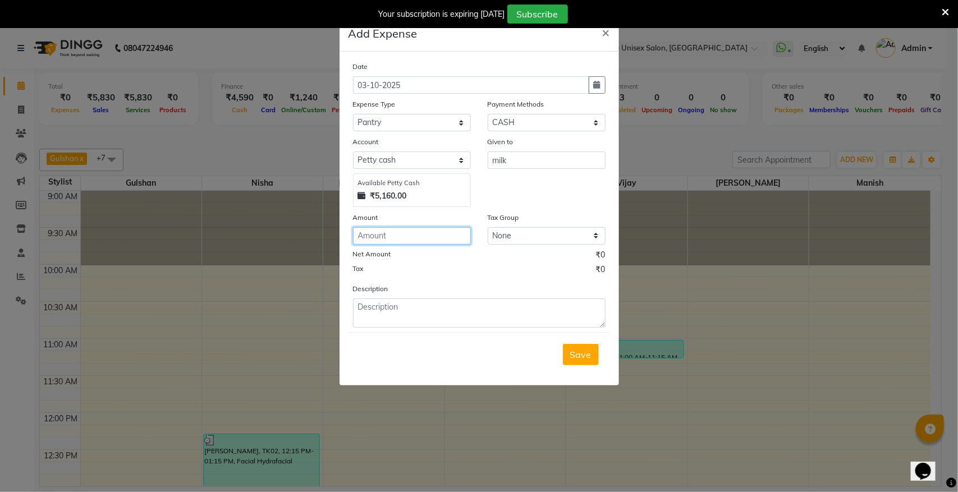
click at [446, 231] on input "number" at bounding box center [412, 235] width 118 height 17
type input "30"
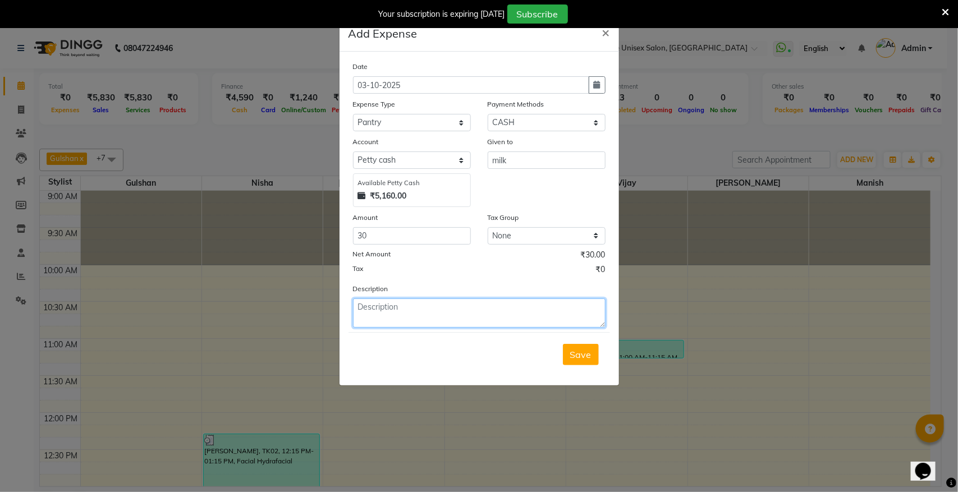
click at [403, 321] on textarea at bounding box center [479, 312] width 252 height 29
type textarea "milk"
click at [565, 352] on button "Save" at bounding box center [581, 354] width 36 height 21
